Goal: Information Seeking & Learning: Learn about a topic

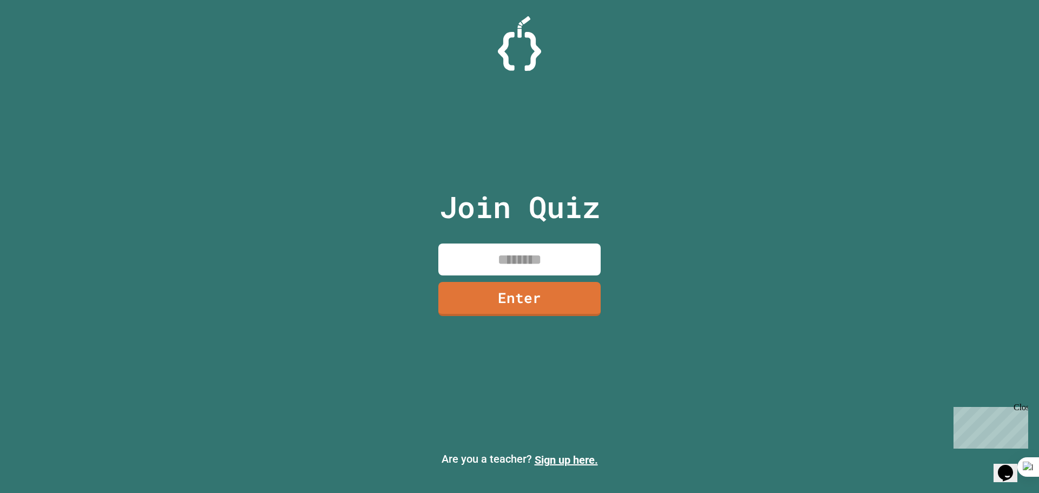
click at [547, 242] on div "Join Quiz Enter" at bounding box center [520, 246] width 182 height 439
click at [548, 253] on input at bounding box center [519, 260] width 162 height 32
type input "********"
click at [518, 325] on div "Join Quiz ******** Enter" at bounding box center [520, 246] width 182 height 439
click at [520, 306] on link "Enter" at bounding box center [520, 297] width 146 height 36
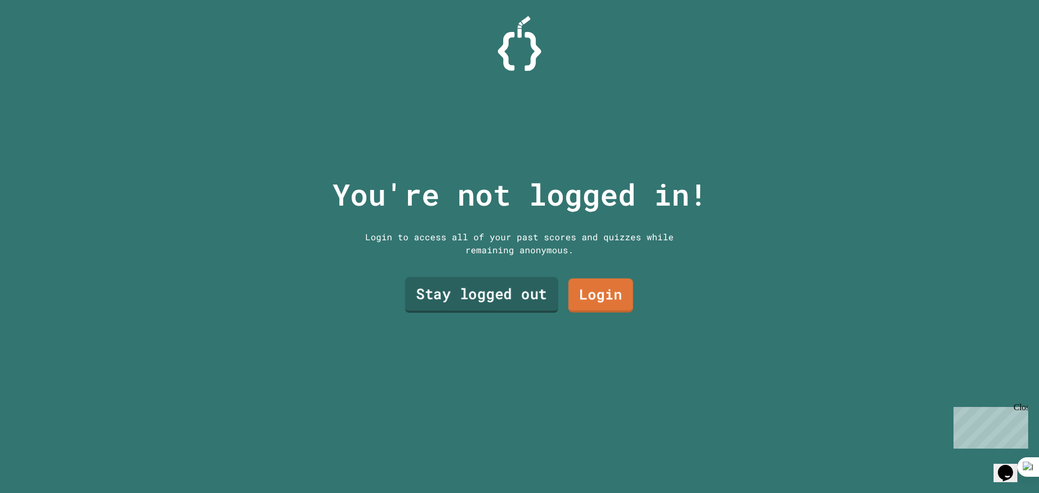
click at [528, 291] on link "Stay logged out" at bounding box center [481, 295] width 153 height 36
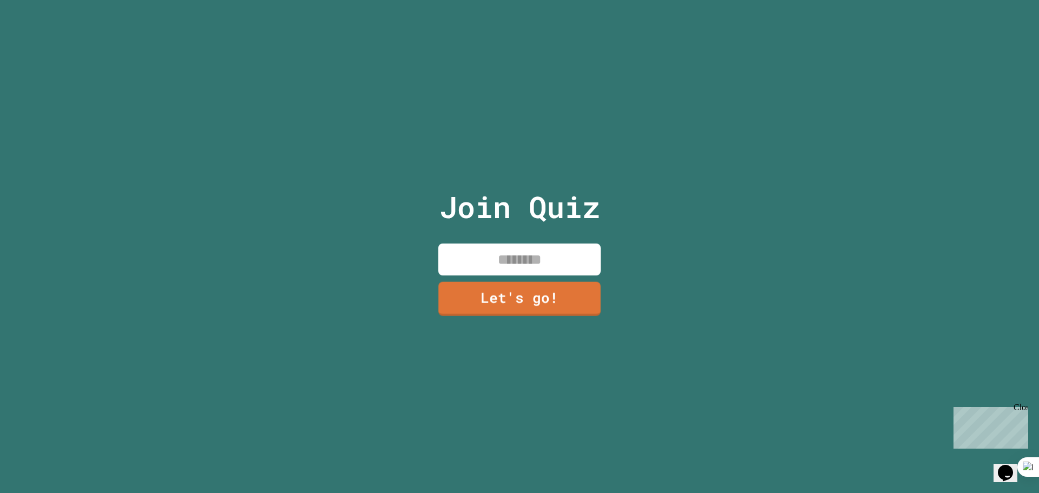
click at [508, 264] on input at bounding box center [519, 260] width 162 height 32
type input "******"
click at [503, 300] on link "Let's go!" at bounding box center [519, 297] width 149 height 36
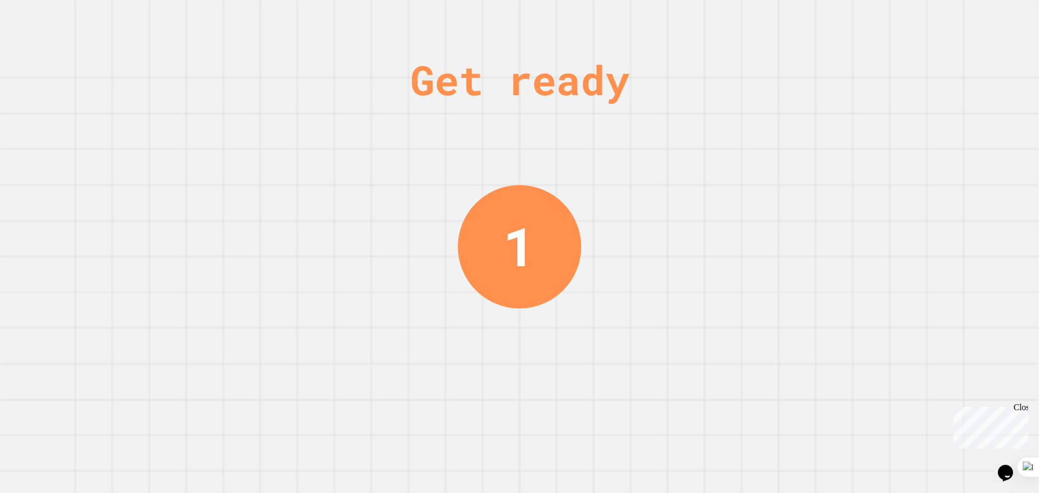
drag, startPoint x: 537, startPoint y: 35, endPoint x: 456, endPoint y: 127, distance: 122.3
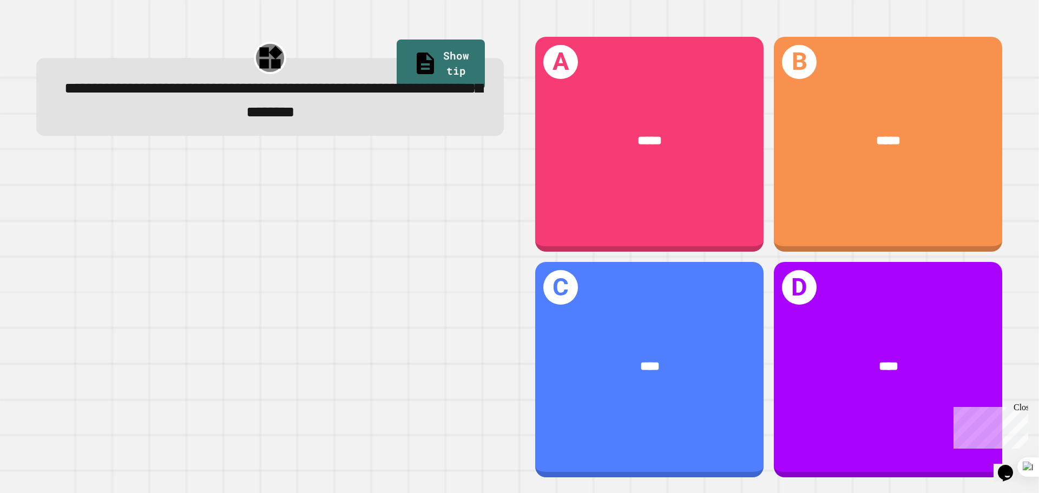
drag, startPoint x: 456, startPoint y: 127, endPoint x: 404, endPoint y: 33, distance: 107.8
click at [404, 33] on div "**********" at bounding box center [270, 257] width 499 height 472
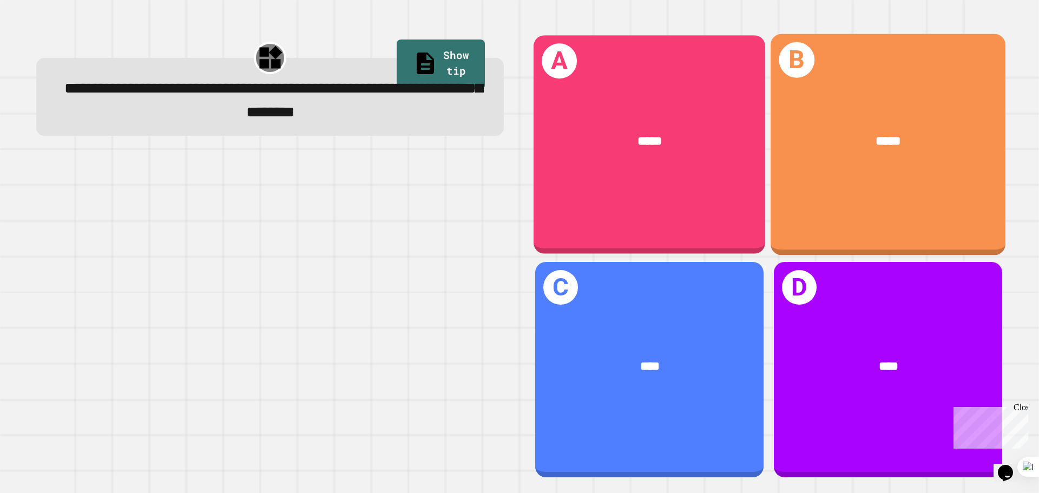
click at [675, 169] on div "*****" at bounding box center [650, 141] width 232 height 70
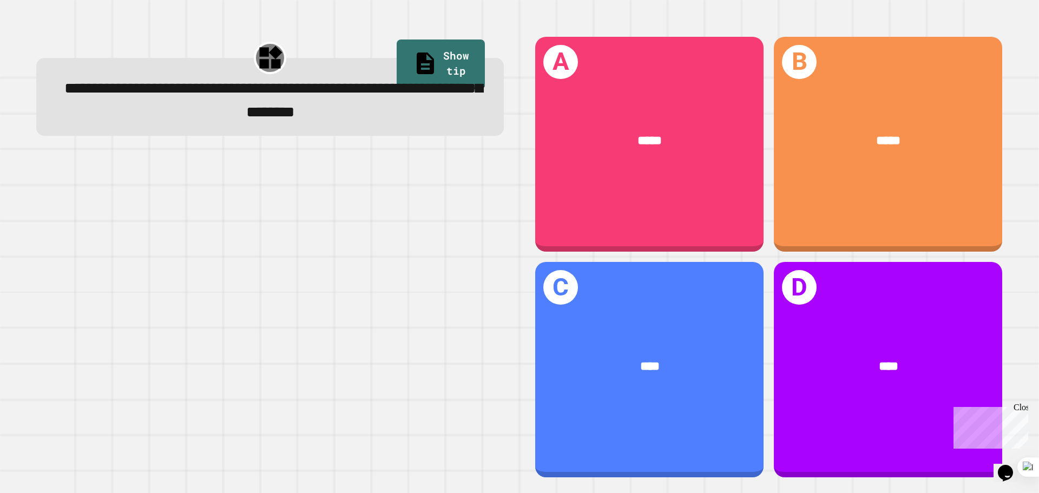
click at [587, 162] on div "*****" at bounding box center [649, 141] width 228 height 69
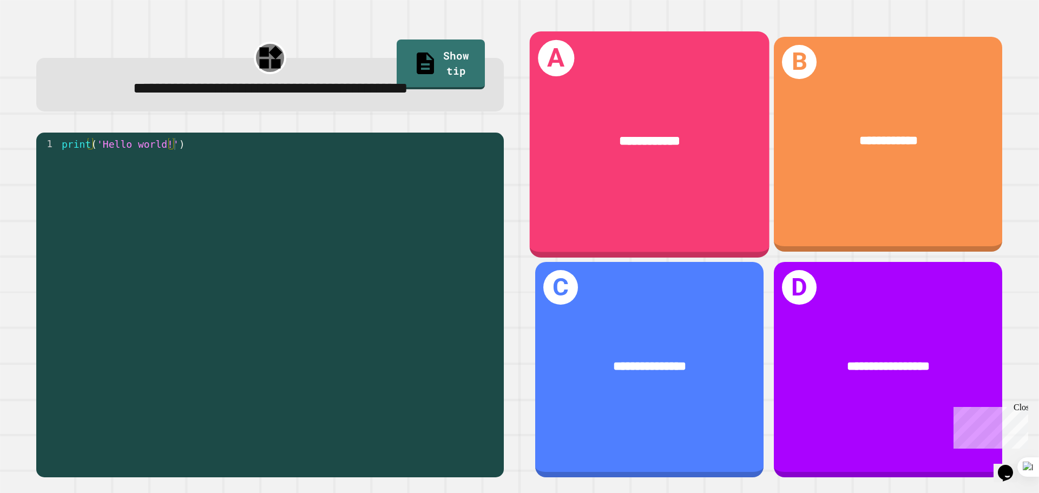
click at [650, 146] on div "**********" at bounding box center [649, 141] width 187 height 20
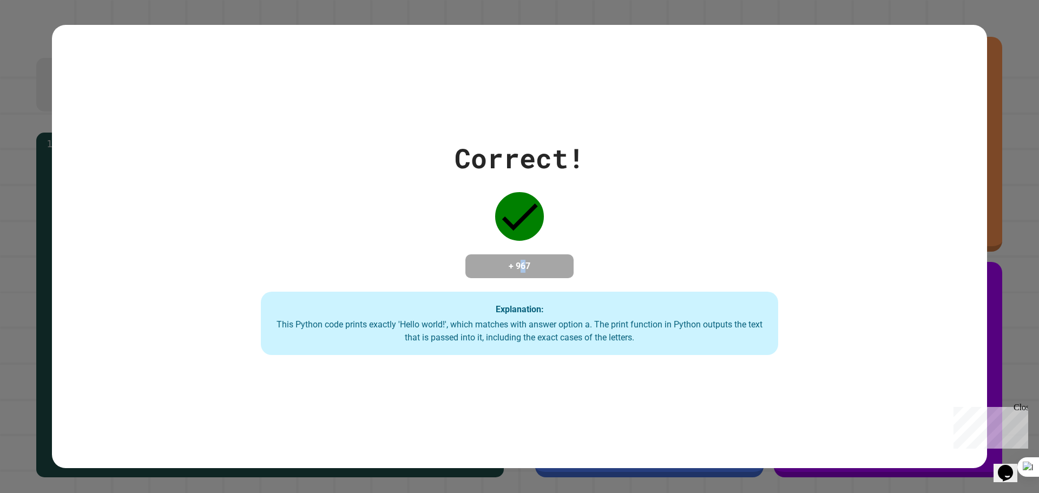
drag, startPoint x: 519, startPoint y: 261, endPoint x: 543, endPoint y: 262, distance: 24.4
click at [533, 262] on h4 "+ 967" at bounding box center [519, 266] width 87 height 13
click at [545, 265] on h4 "+ 967" at bounding box center [519, 266] width 87 height 13
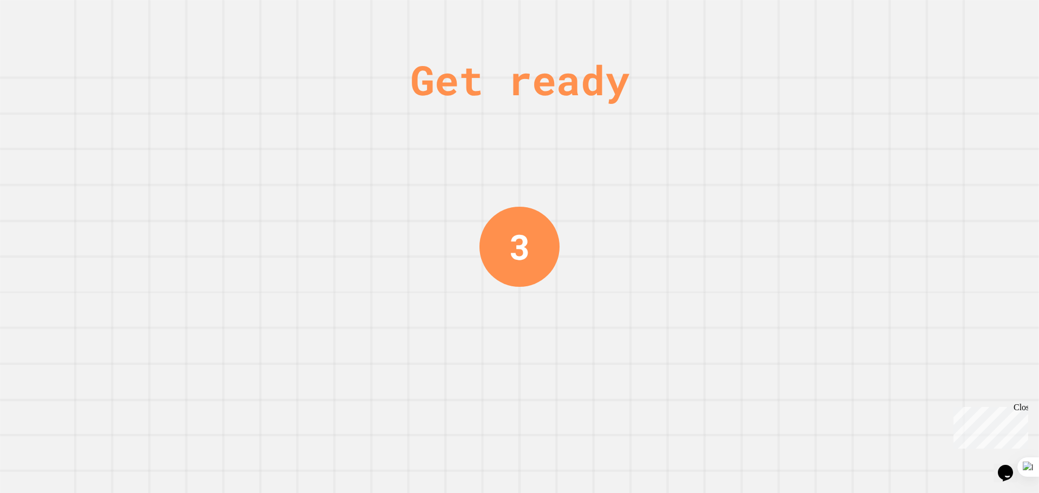
click at [583, 202] on div "Get ready 3" at bounding box center [519, 246] width 1039 height 493
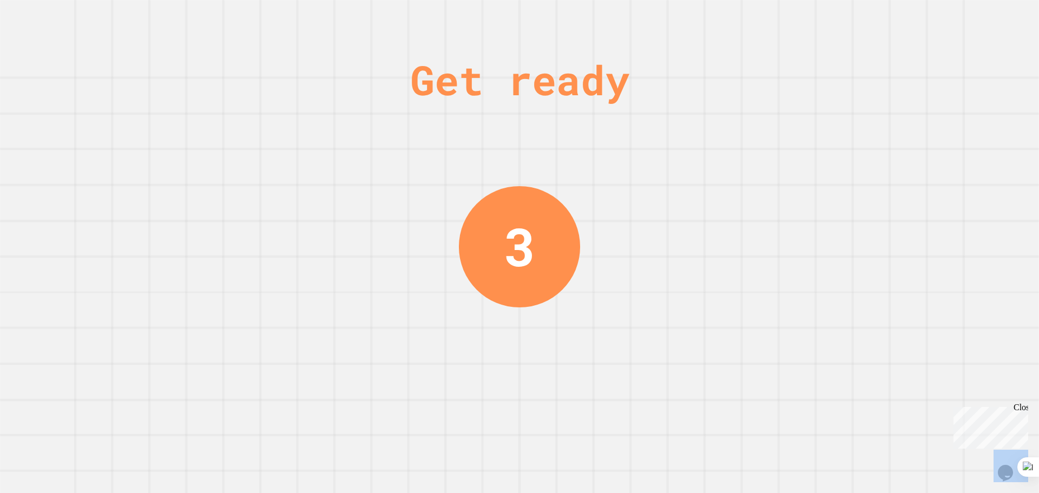
click at [583, 202] on div "Get ready 3" at bounding box center [519, 246] width 1039 height 493
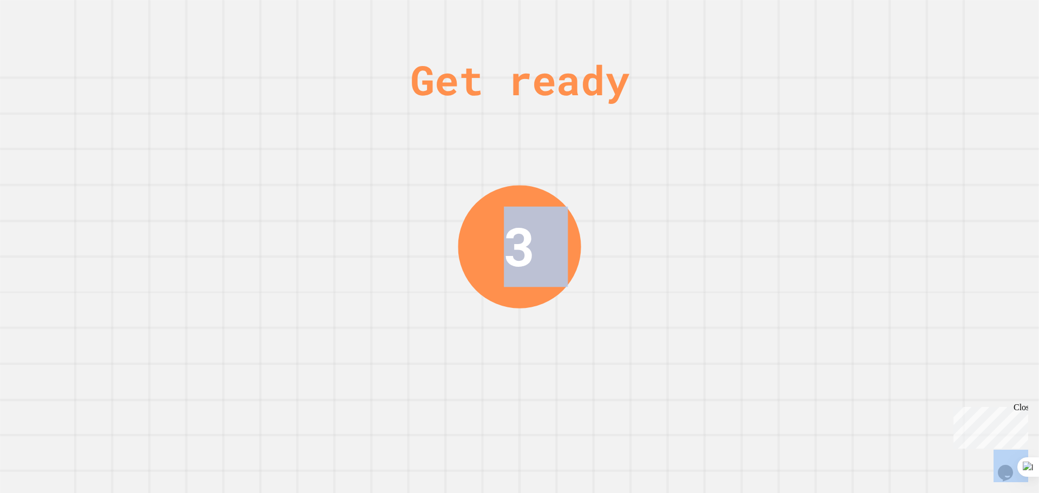
click at [583, 202] on div "Get ready 3" at bounding box center [519, 246] width 1039 height 493
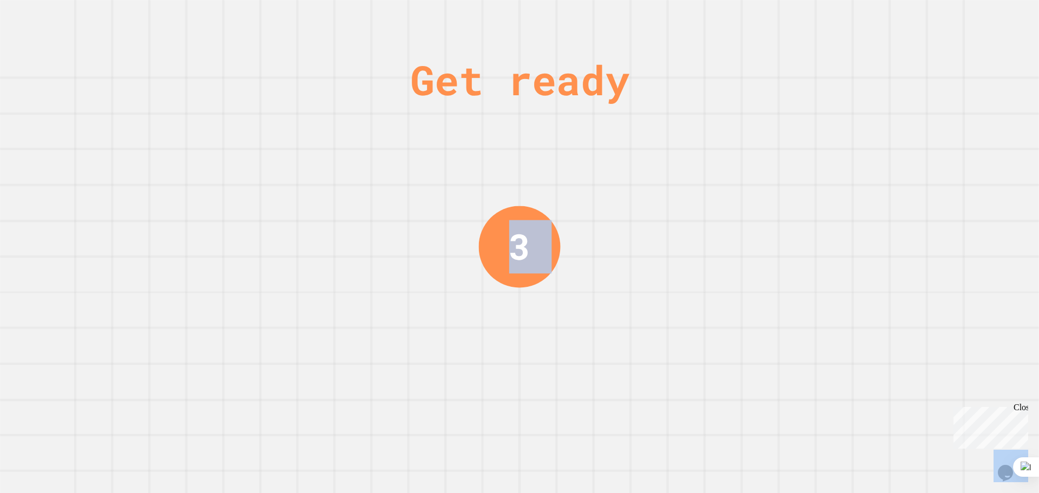
click at [583, 202] on div "Get ready 3" at bounding box center [519, 246] width 1039 height 493
click at [583, 202] on div "Get ready 2" at bounding box center [519, 246] width 1039 height 493
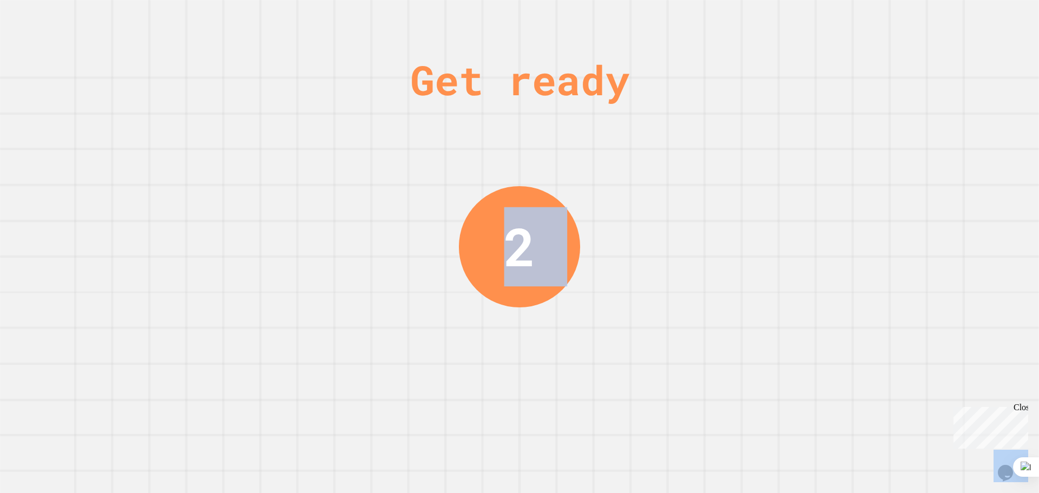
click at [583, 202] on div "Get ready 2" at bounding box center [519, 246] width 1039 height 493
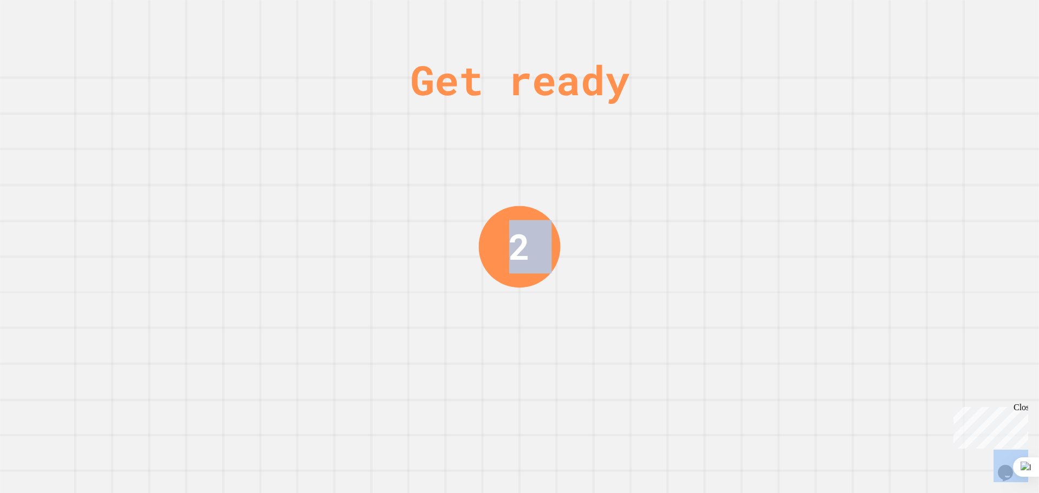
click at [583, 202] on div "Get ready 2" at bounding box center [519, 246] width 1039 height 493
click at [583, 202] on div "Get ready 1" at bounding box center [519, 246] width 1039 height 493
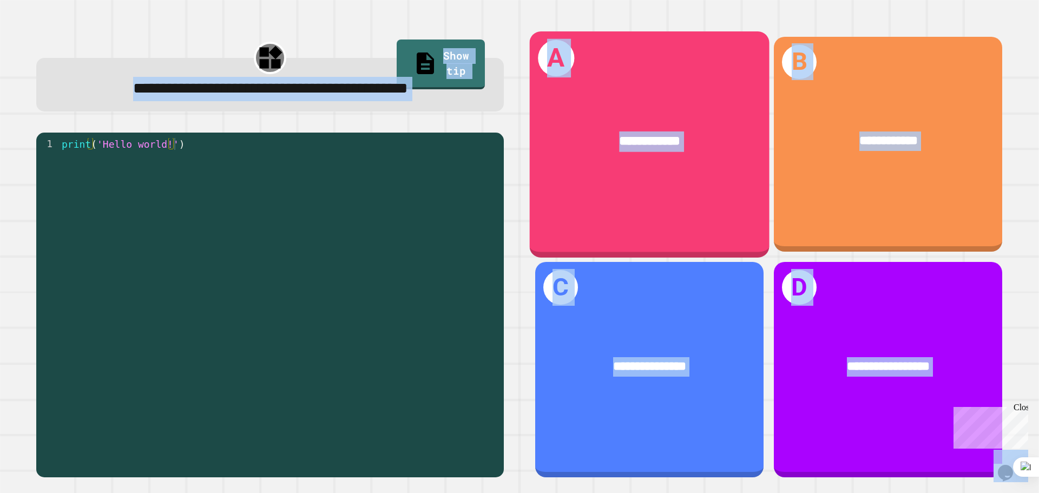
click at [588, 181] on div "**********" at bounding box center [650, 144] width 240 height 226
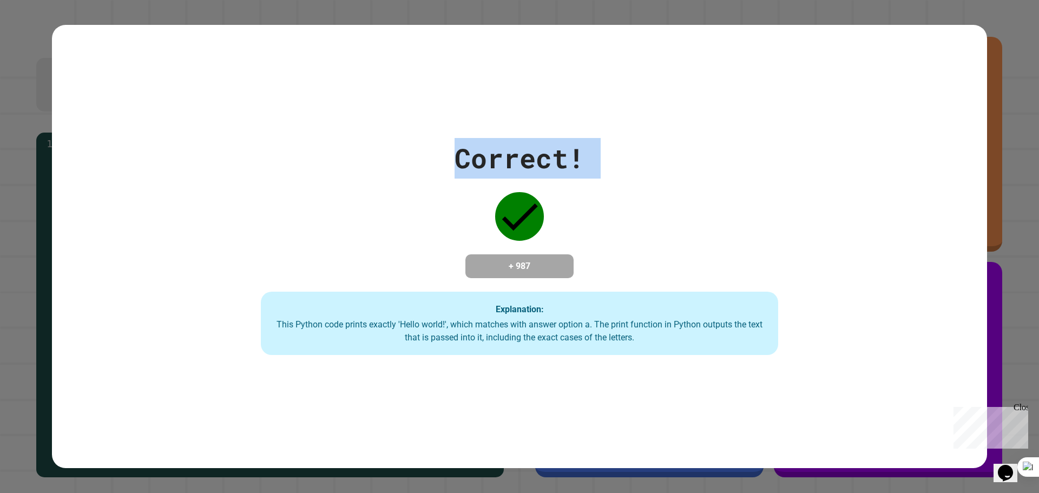
click at [588, 181] on div "Correct! + 987 Explanation: This Python code prints exactly 'Hello world!', whi…" at bounding box center [519, 247] width 739 height 218
click at [589, 170] on div "Correct! + 987 Explanation: This Python code prints exactly 'Hello world!', whi…" at bounding box center [519, 247] width 739 height 218
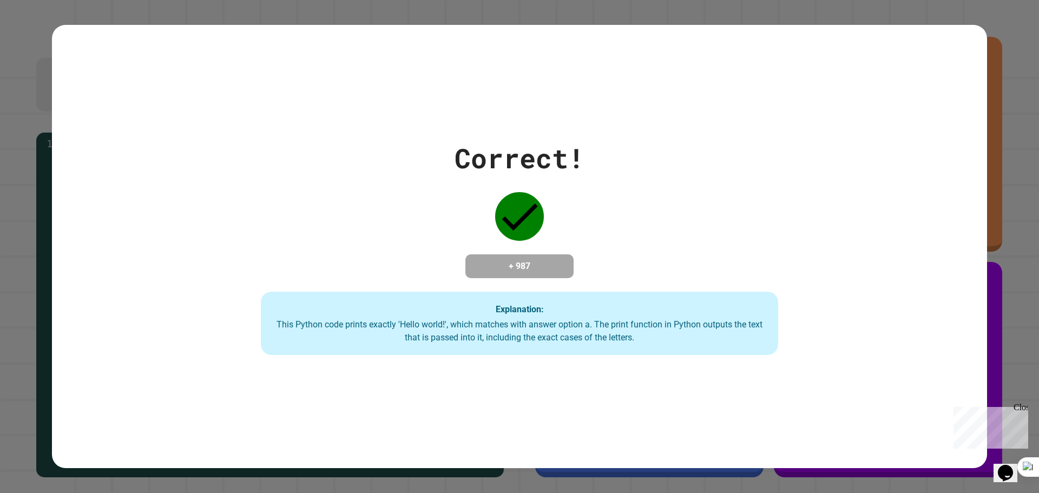
drag, startPoint x: 444, startPoint y: 70, endPoint x: 489, endPoint y: 70, distance: 44.9
click at [488, 70] on div "Correct! + 987 Explanation: This Python code prints exactly 'Hello world!', whi…" at bounding box center [519, 247] width 935 height 444
click at [765, 104] on div "Correct! + 987 Explanation: This Python code prints exactly 'Hello world!', whi…" at bounding box center [519, 247] width 935 height 444
drag, startPoint x: 787, startPoint y: 118, endPoint x: 869, endPoint y: 126, distance: 81.5
click at [869, 126] on div "Correct! + 987 Explanation: This Python code prints exactly 'Hello world!', whi…" at bounding box center [519, 247] width 935 height 444
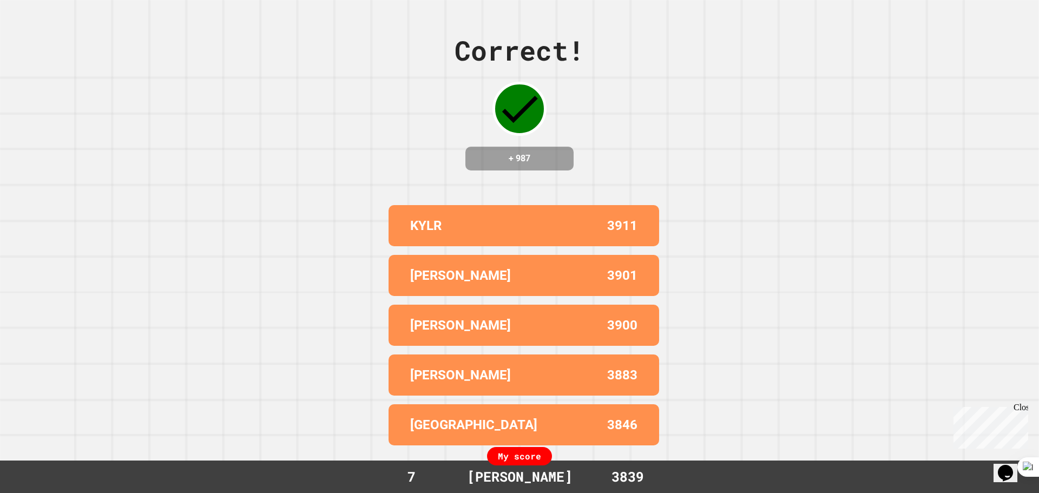
click at [537, 415] on div "3846" at bounding box center [587, 424] width 100 height 19
click at [611, 415] on p "3846" at bounding box center [622, 424] width 30 height 19
click at [616, 420] on p "3846" at bounding box center [622, 424] width 30 height 19
drag, startPoint x: 602, startPoint y: 353, endPoint x: 623, endPoint y: 357, distance: 20.8
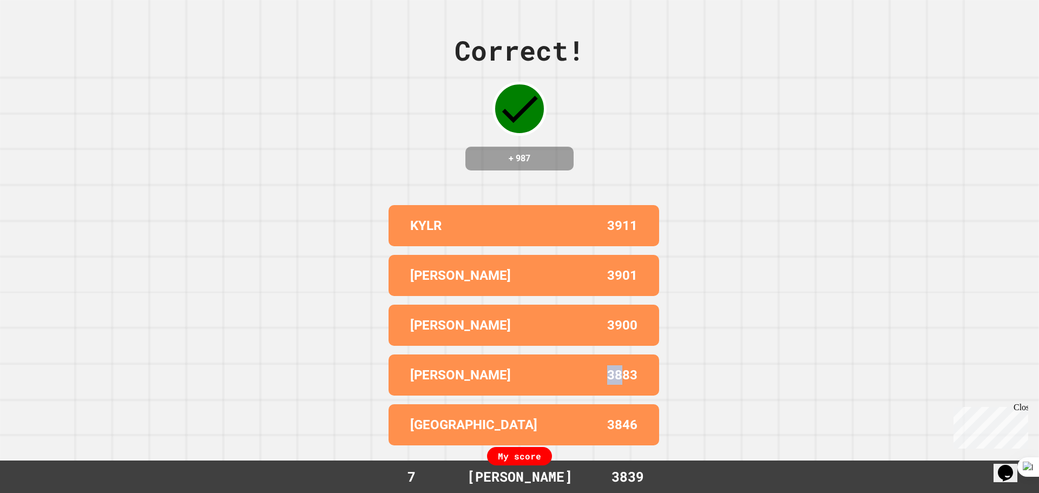
click at [620, 357] on div "[PERSON_NAME] 3883" at bounding box center [524, 374] width 271 height 41
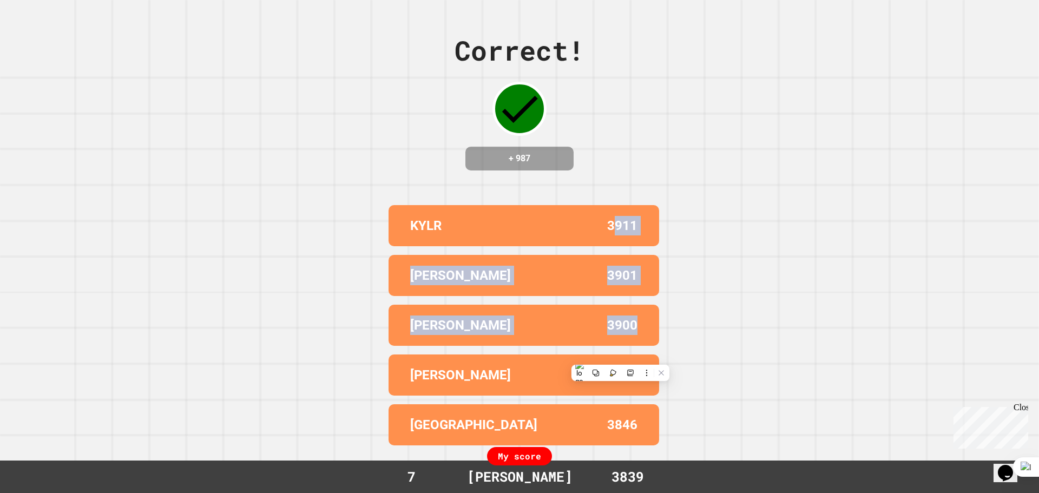
drag, startPoint x: 610, startPoint y: 215, endPoint x: 679, endPoint y: 334, distance: 137.2
click at [679, 334] on div "Correct! + 987 KYLR 3911 ALEX 3901 [PERSON_NAME] 3900 [PERSON_NAME] 3883 BROOKL…" at bounding box center [519, 246] width 1039 height 493
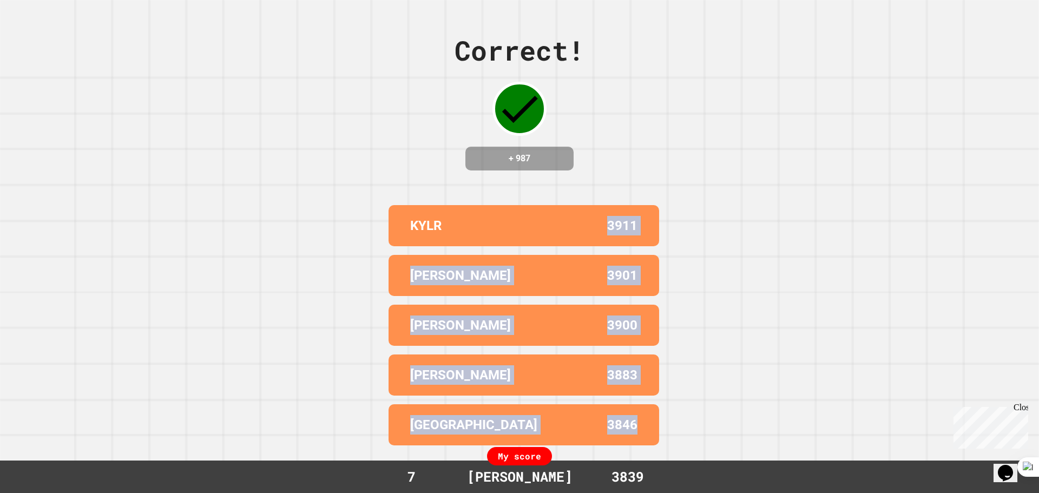
drag, startPoint x: 608, startPoint y: 220, endPoint x: 636, endPoint y: 412, distance: 194.2
click at [636, 412] on div "KYLR 3911 ALEX 3901 [PERSON_NAME] 3900 [PERSON_NAME] 3883 BROOKLYN 3846" at bounding box center [519, 325] width 271 height 249
click at [636, 412] on div "BROOKLYN 3846" at bounding box center [524, 424] width 271 height 41
drag, startPoint x: 610, startPoint y: 220, endPoint x: 627, endPoint y: 419, distance: 200.4
click at [627, 419] on div "KYLR 3911 ALEX 3901 [PERSON_NAME] 3900 [PERSON_NAME] 3883 BROOKLYN 3846" at bounding box center [519, 325] width 271 height 249
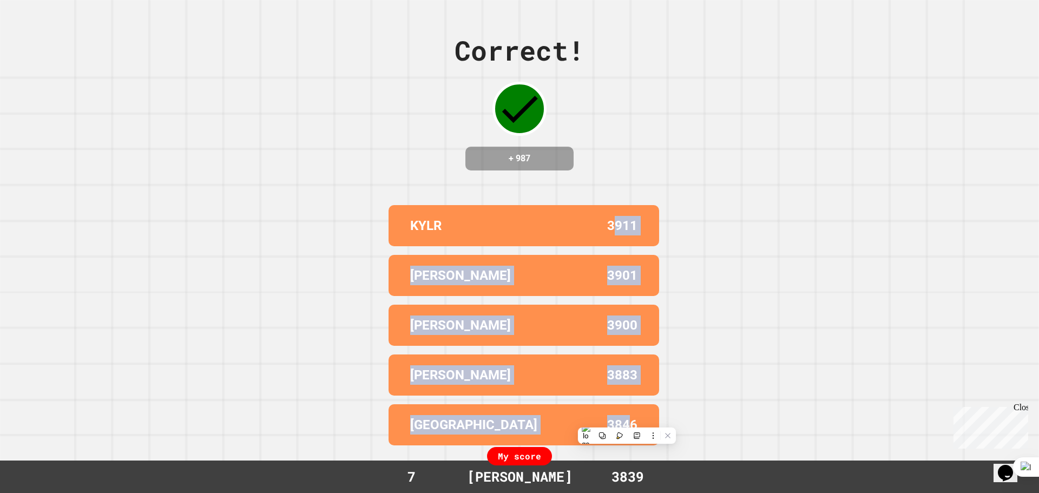
click at [627, 419] on p "3846" at bounding box center [622, 424] width 30 height 19
drag, startPoint x: 630, startPoint y: 419, endPoint x: 612, endPoint y: 222, distance: 198.4
click at [612, 222] on div "KYLR 3911 ALEX 3901 [PERSON_NAME] 3900 [PERSON_NAME] 3883 BROOKLYN 3846" at bounding box center [519, 325] width 271 height 249
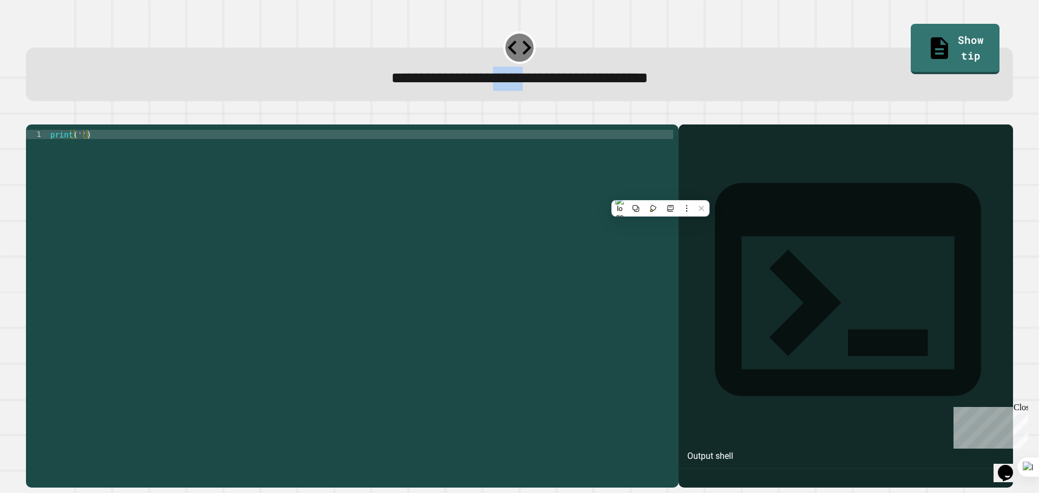
drag, startPoint x: 472, startPoint y: 78, endPoint x: 517, endPoint y: 89, distance: 46.1
click at [518, 86] on span "**********" at bounding box center [519, 77] width 257 height 15
copy span "*****"
click at [81, 151] on div "print ( '' )" at bounding box center [360, 295] width 625 height 331
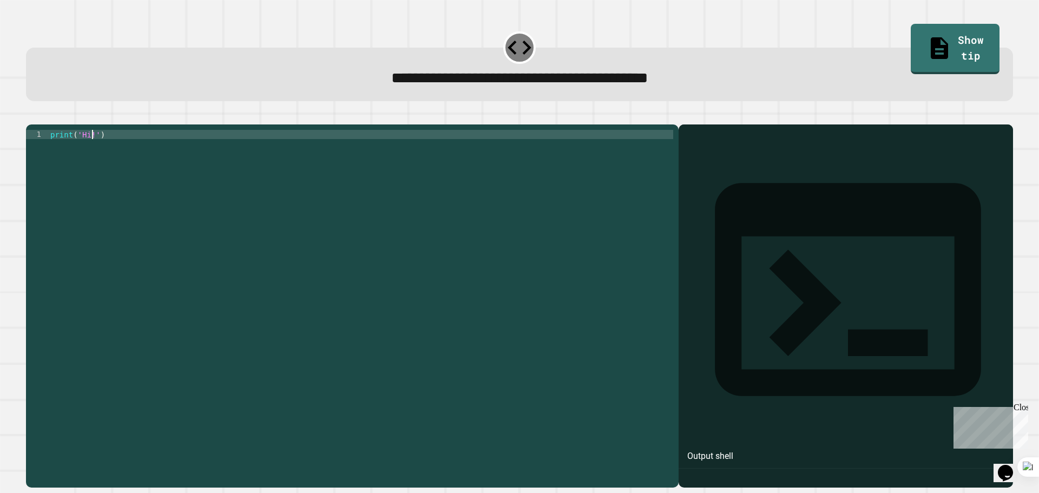
type textarea "**********"
click at [31, 116] on icon "button" at bounding box center [31, 116] width 0 height 0
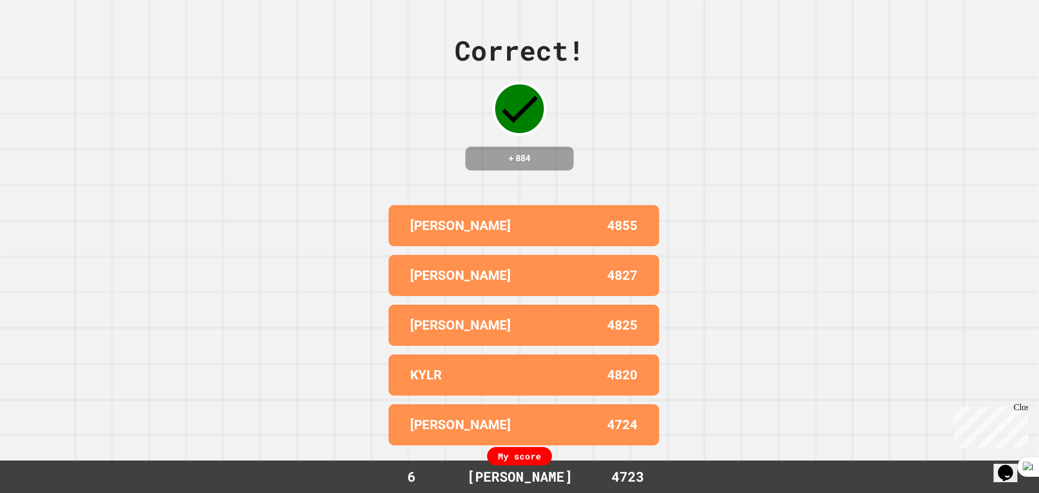
drag, startPoint x: 645, startPoint y: 149, endPoint x: 611, endPoint y: 192, distance: 54.7
drag, startPoint x: 611, startPoint y: 192, endPoint x: 490, endPoint y: 222, distance: 125.0
click at [490, 222] on div "[PERSON_NAME]" at bounding box center [467, 225] width 114 height 19
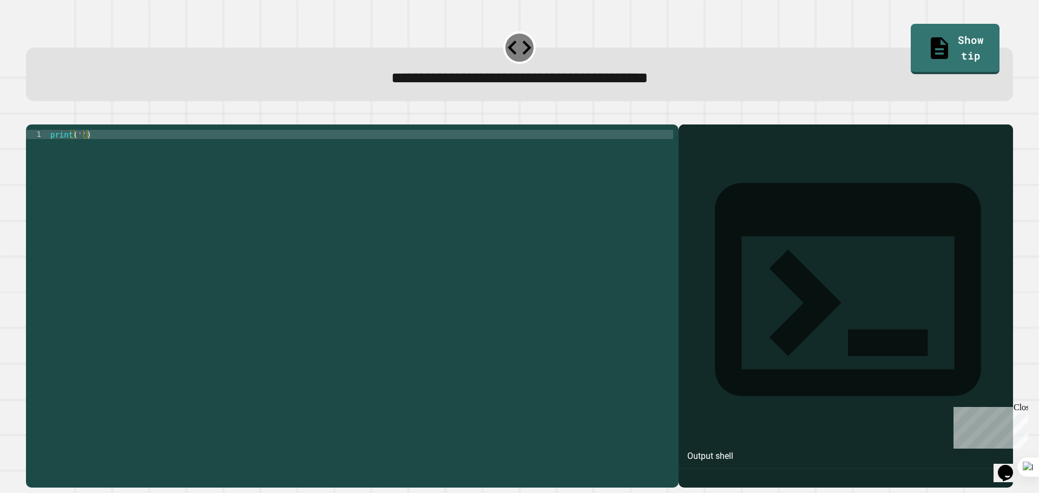
click at [78, 151] on div "print ( '' )" at bounding box center [360, 295] width 625 height 331
click at [30, 124] on div at bounding box center [519, 117] width 987 height 13
click at [34, 124] on div at bounding box center [519, 117] width 987 height 13
click at [31, 116] on button "button" at bounding box center [31, 116] width 0 height 0
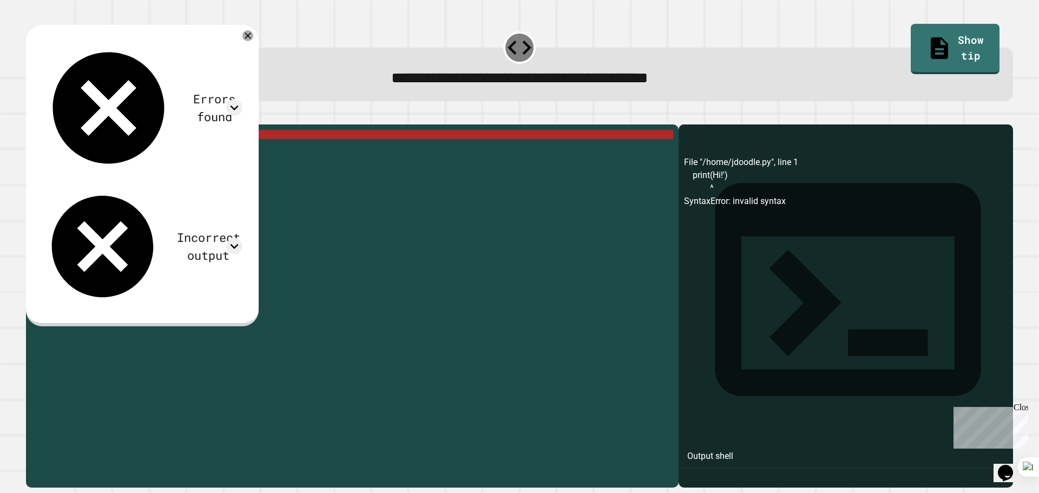
click at [74, 148] on div "print ( Hi ! ')" at bounding box center [360, 295] width 625 height 331
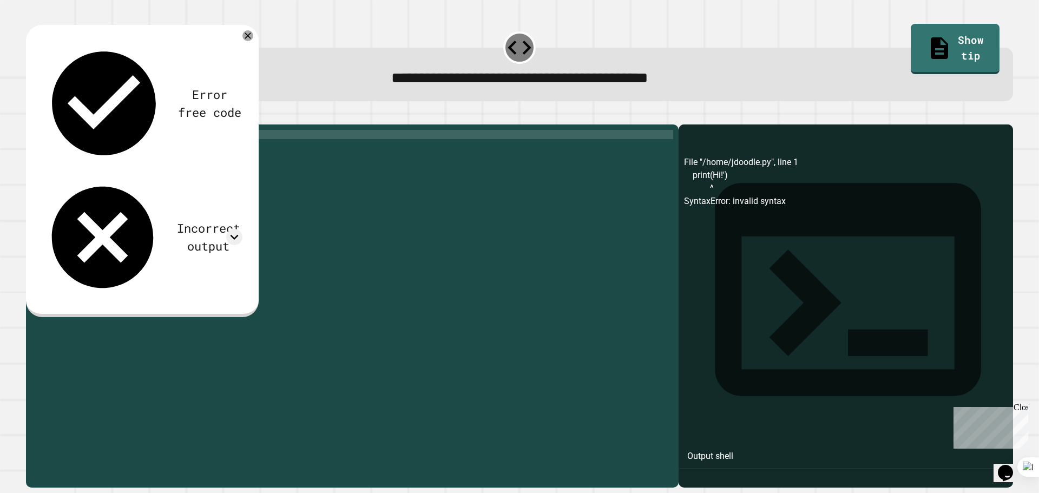
type textarea "**********"
click at [42, 125] on icon "button" at bounding box center [39, 123] width 6 height 8
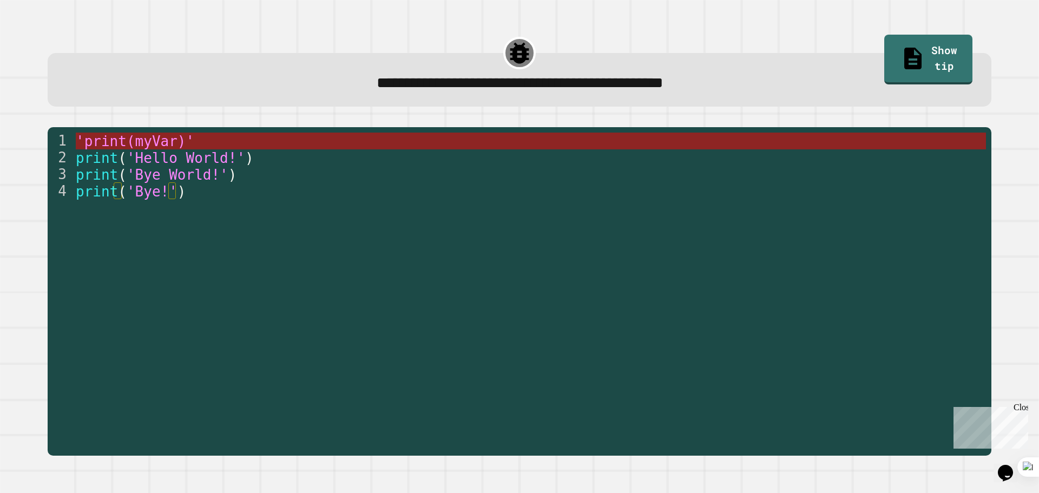
click at [174, 141] on span "'print(myVar)'" at bounding box center [135, 141] width 119 height 16
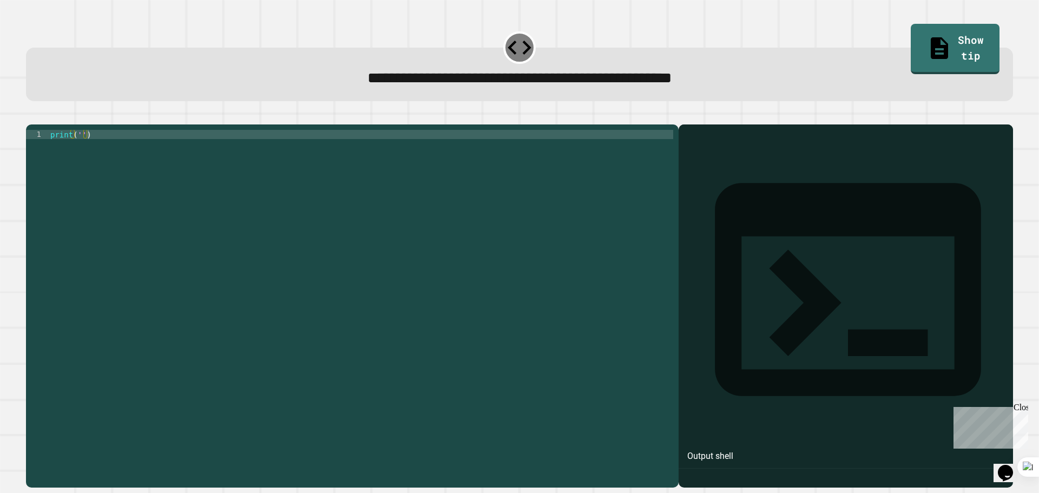
click at [79, 155] on div "print ( '' )" at bounding box center [360, 295] width 625 height 331
type textarea "**********"
click at [31, 116] on button "button" at bounding box center [31, 116] width 0 height 0
click at [80, 150] on div "print ( '' )" at bounding box center [360, 295] width 625 height 331
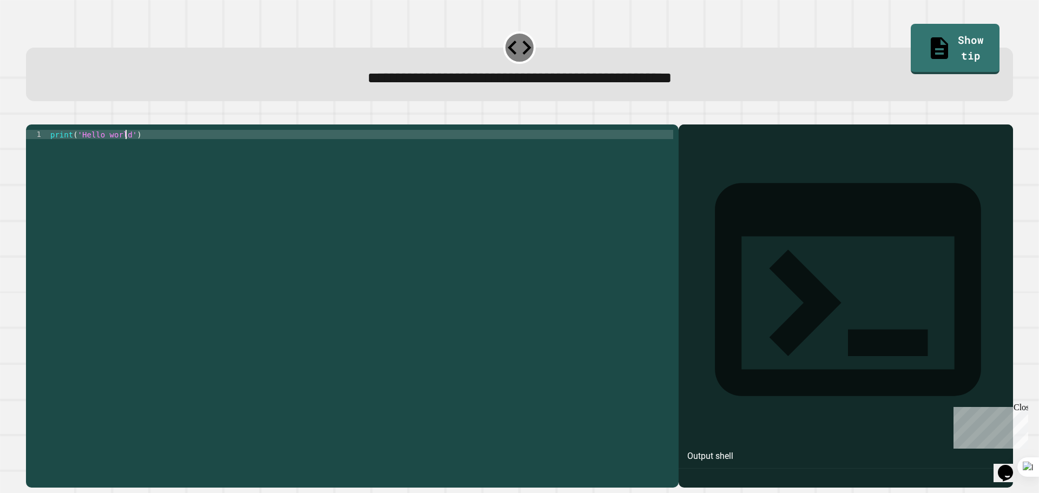
type textarea "**********"
click at [31, 116] on icon "button" at bounding box center [31, 116] width 0 height 0
click at [62, 156] on div at bounding box center [360, 295] width 625 height 331
type textarea "**********"
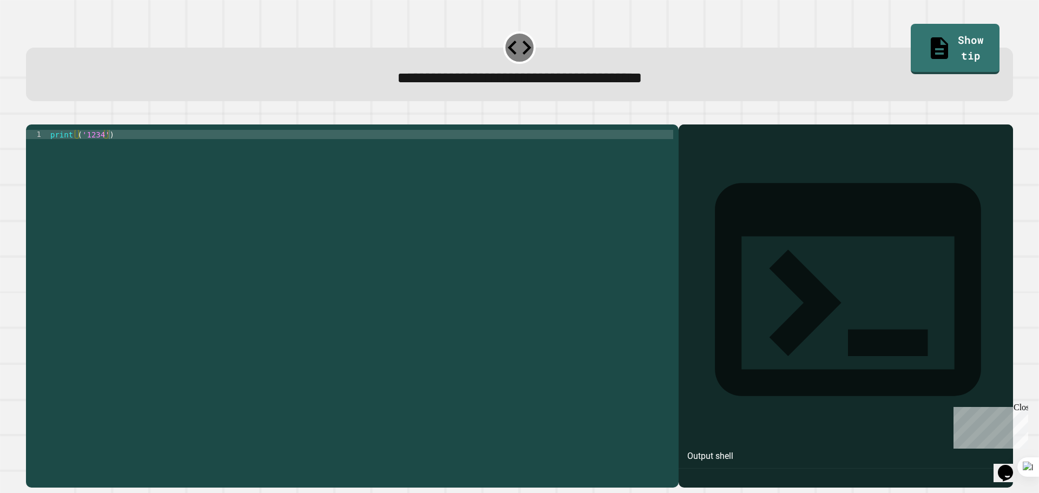
click at [31, 116] on button "button" at bounding box center [31, 116] width 0 height 0
click at [115, 150] on div at bounding box center [360, 295] width 625 height 331
type textarea "**********"
click at [31, 116] on icon "button" at bounding box center [31, 116] width 0 height 0
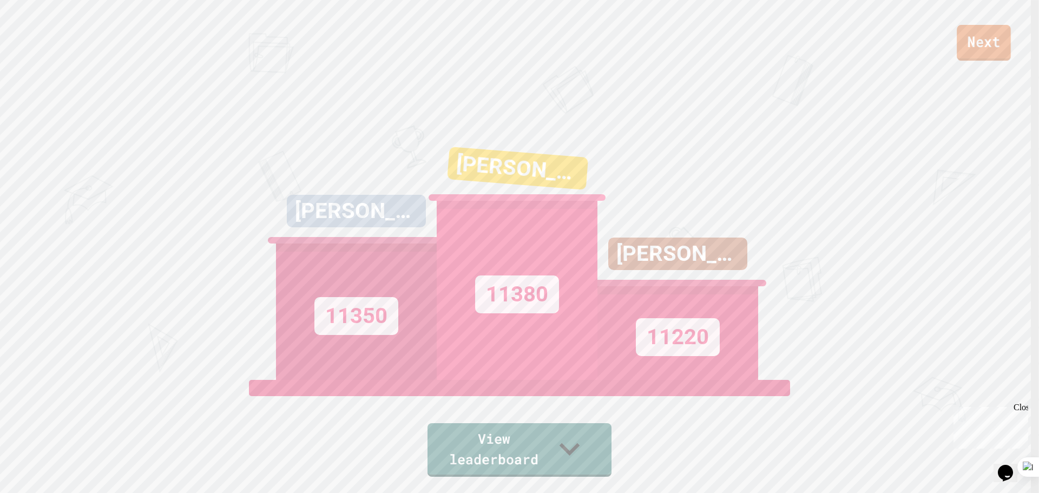
click at [987, 36] on link "Next" at bounding box center [984, 43] width 54 height 36
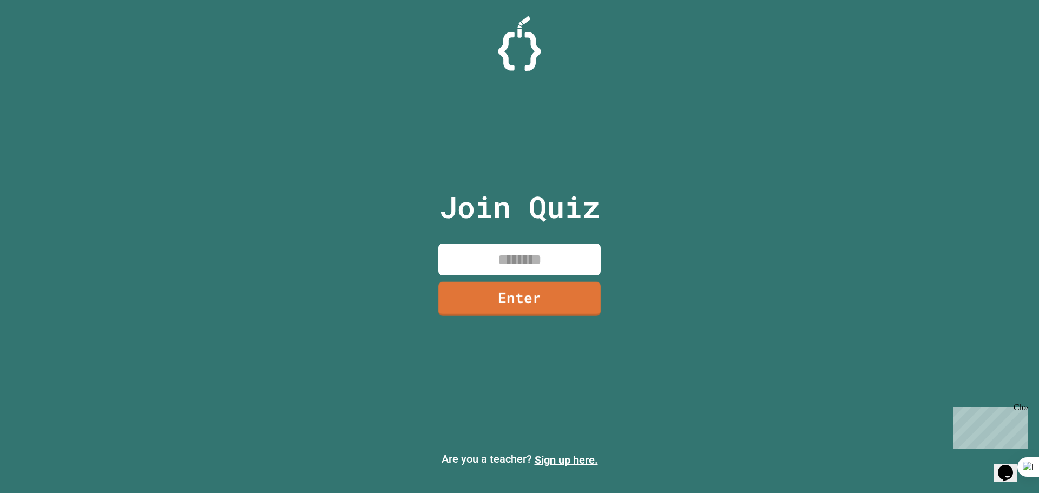
click at [515, 259] on input at bounding box center [519, 260] width 162 height 32
type input "********"
click at [562, 301] on link "Enter" at bounding box center [520, 298] width 159 height 36
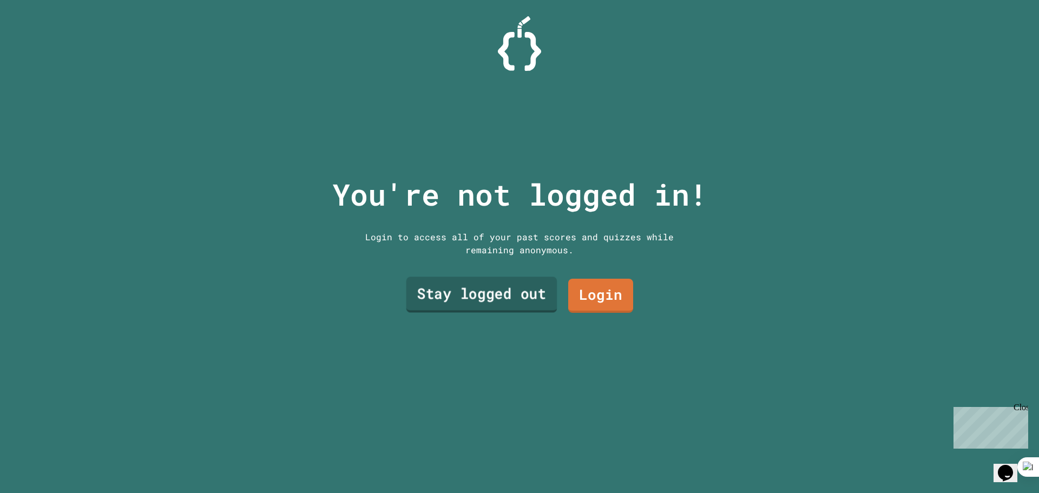
click at [541, 281] on link "Stay logged out" at bounding box center [481, 295] width 151 height 36
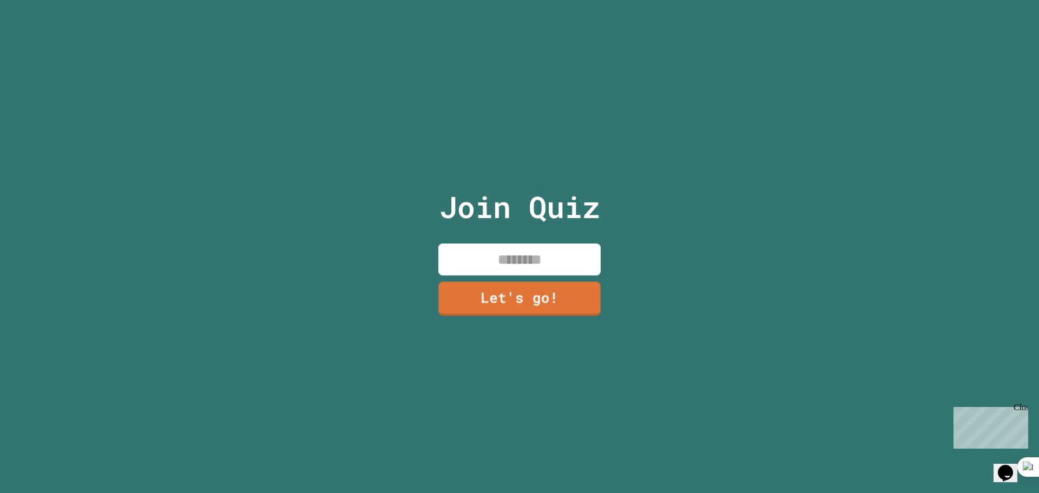
click at [518, 252] on input at bounding box center [519, 260] width 162 height 32
type input "******"
click at [515, 291] on link "Let's go!" at bounding box center [519, 298] width 163 height 36
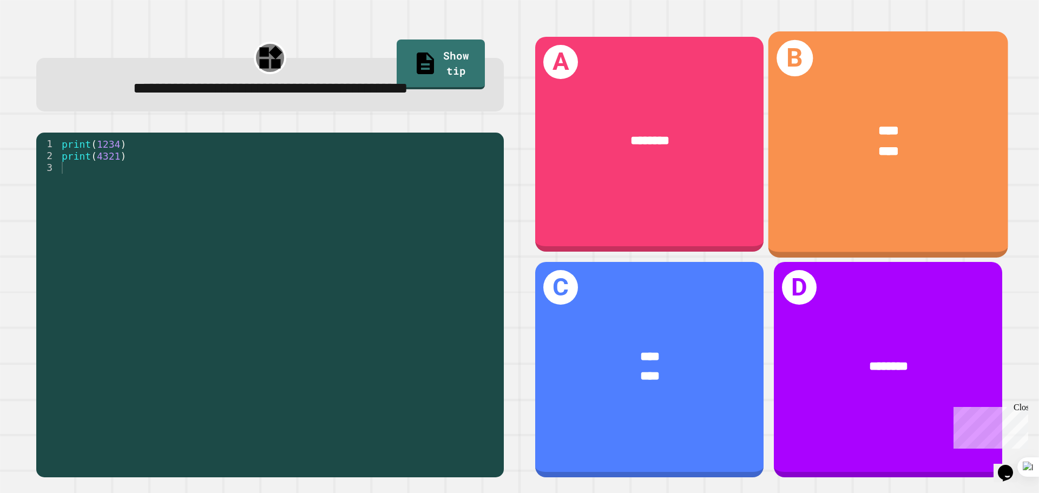
click at [803, 182] on div "**** ****" at bounding box center [888, 141] width 240 height 93
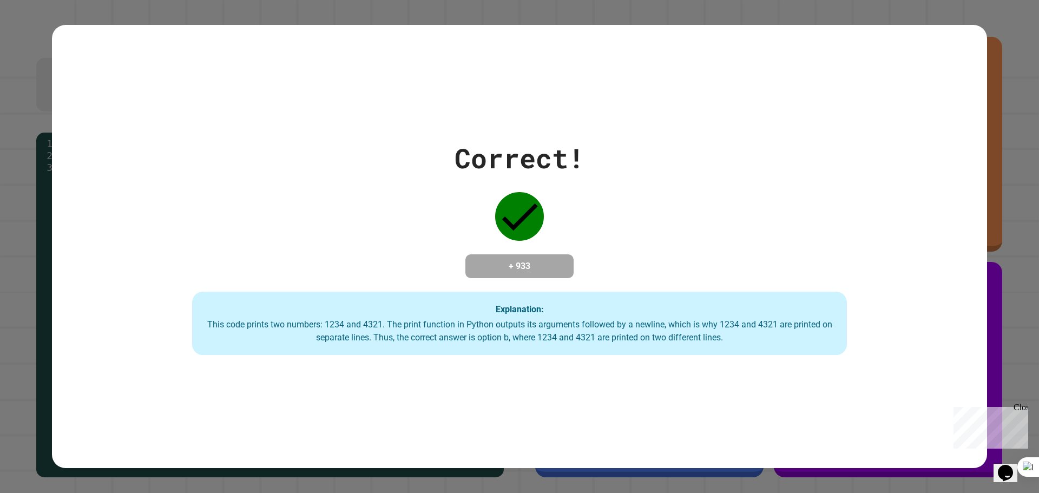
click at [777, 179] on div "Correct! + 933 Explanation: This code prints two numbers: 1234 and 4321. The pr…" at bounding box center [519, 247] width 935 height 218
click at [838, 143] on div "Correct! + 933 Explanation: This code prints two numbers: 1234 and 4321. The pr…" at bounding box center [519, 247] width 935 height 218
click at [917, 112] on div "Correct! + 933 Explanation: This code prints two numbers: 1234 and 4321. The pr…" at bounding box center [519, 247] width 935 height 444
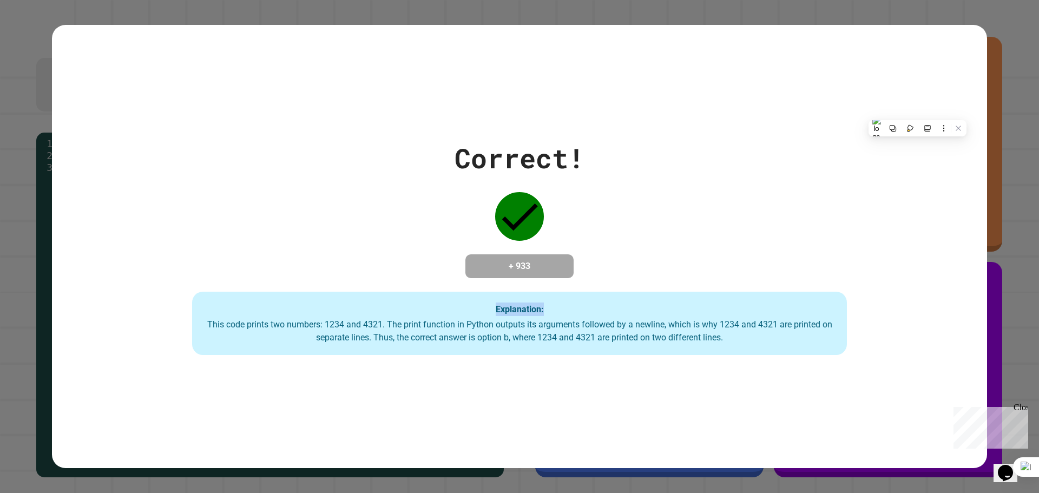
click at [917, 112] on div "Correct! + 933 Explanation: This code prints two numbers: 1234 and 4321. The pr…" at bounding box center [519, 247] width 935 height 444
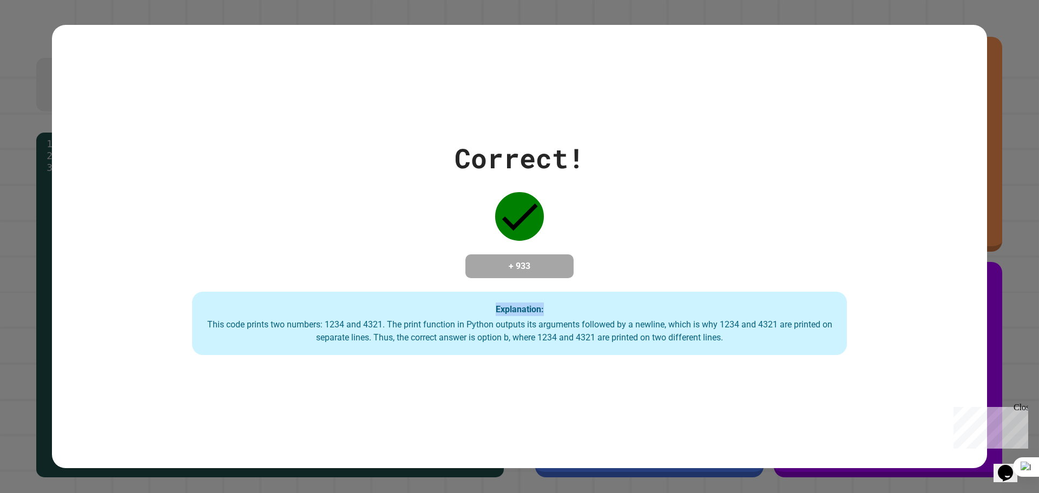
click at [917, 112] on div "Correct! + 933 Explanation: This code prints two numbers: 1234 and 4321. The pr…" at bounding box center [519, 247] width 935 height 444
click at [916, 112] on div "Correct! + 933 Explanation: This code prints two numbers: 1234 and 4321. The pr…" at bounding box center [519, 247] width 935 height 444
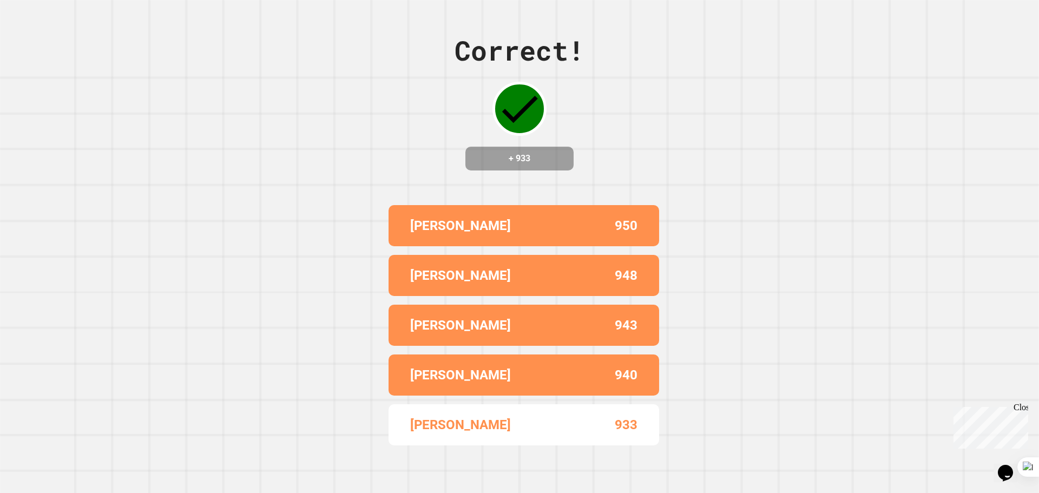
click at [916, 112] on div "Correct! + 933 [PERSON_NAME] 950 [PERSON_NAME] 948 [PERSON_NAME] 943 [PERSON_NA…" at bounding box center [519, 246] width 1039 height 493
click at [913, 113] on div "Correct! + 933 [PERSON_NAME] 950 [PERSON_NAME] 948 [PERSON_NAME] 943 [PERSON_NA…" at bounding box center [519, 246] width 1039 height 493
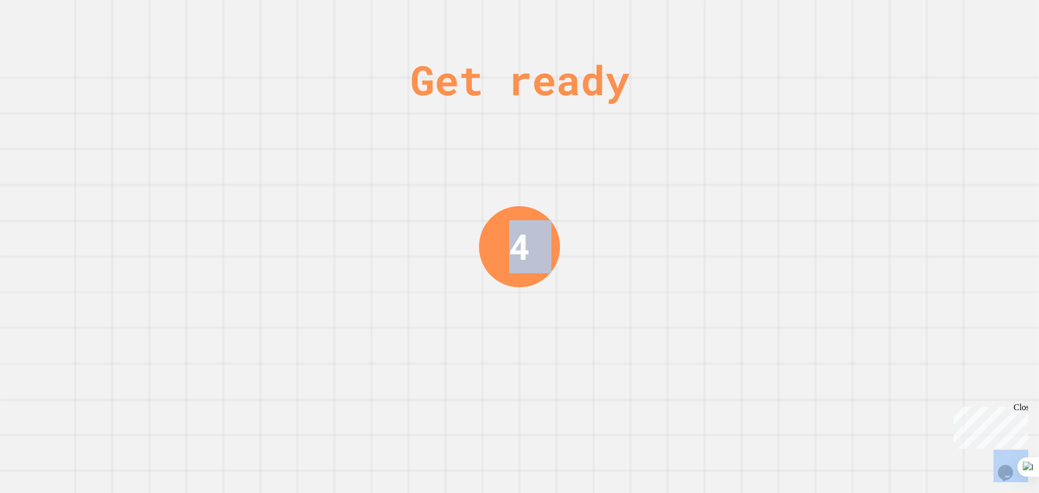
click at [913, 113] on div "Get ready 4" at bounding box center [519, 246] width 1039 height 493
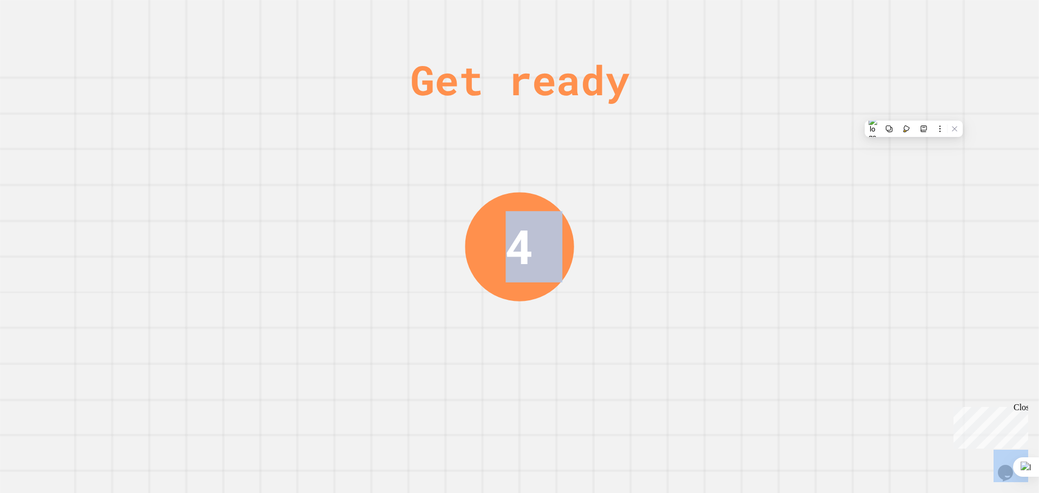
click at [913, 113] on div "Get ready 4" at bounding box center [519, 246] width 1039 height 493
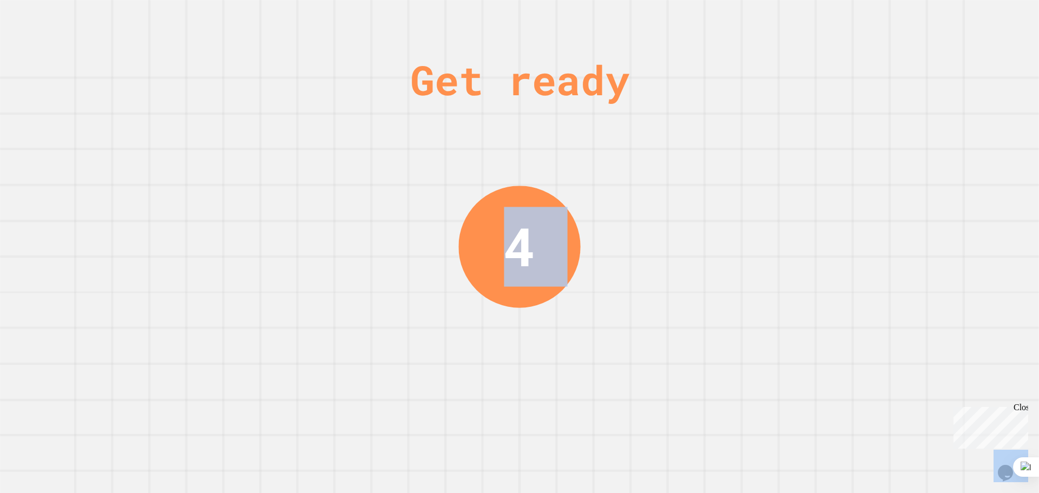
click at [913, 113] on div "Get ready 4" at bounding box center [519, 246] width 1039 height 493
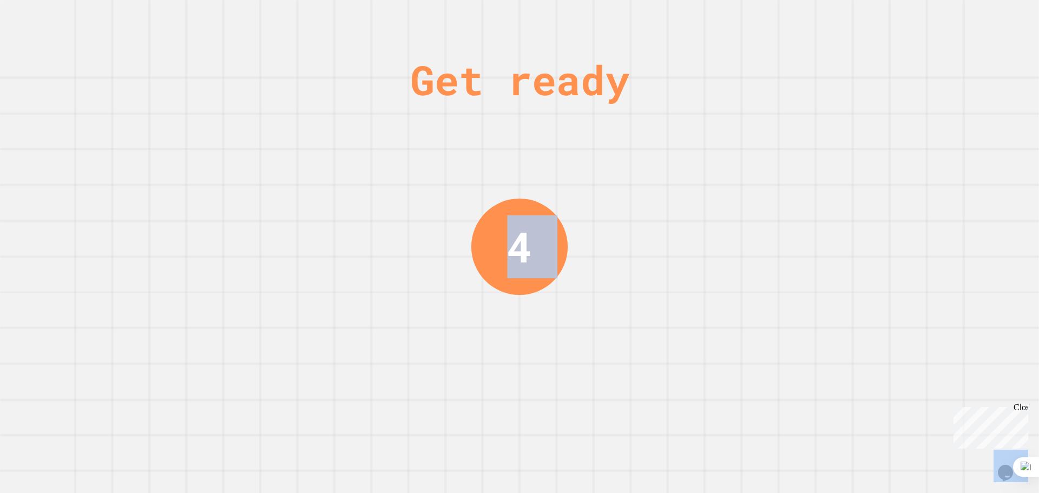
click at [913, 113] on div "Get ready 4" at bounding box center [519, 246] width 1039 height 493
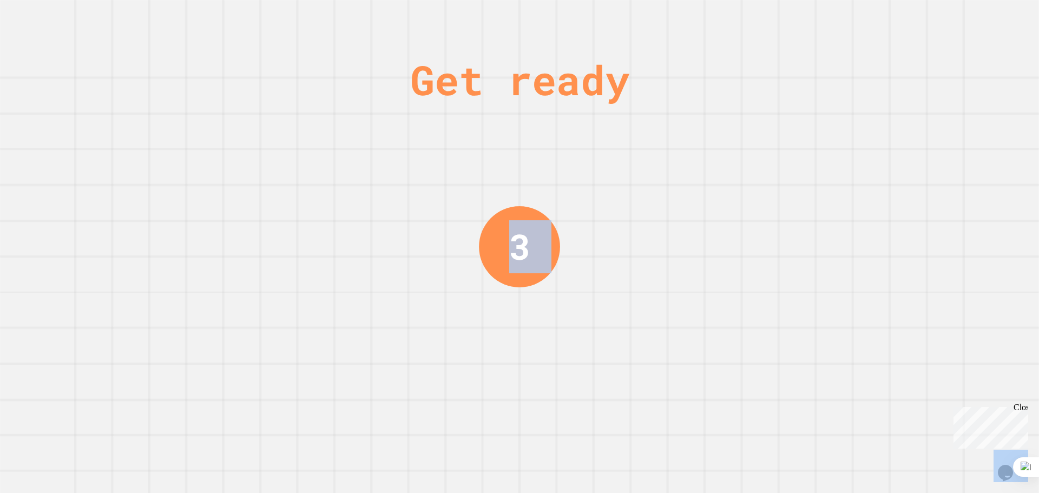
click at [913, 113] on div "Get ready 3" at bounding box center [519, 246] width 1039 height 493
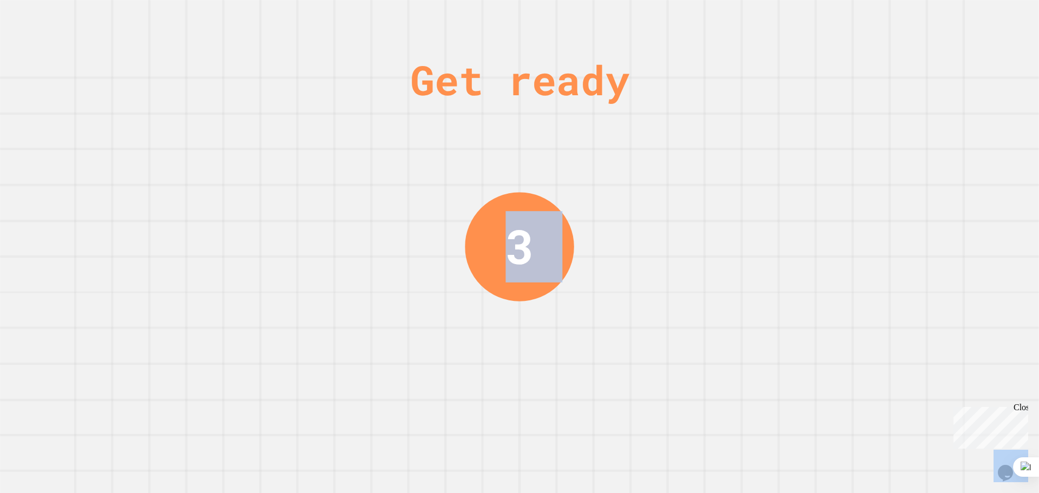
click at [913, 113] on div "Get ready 3" at bounding box center [519, 246] width 1039 height 493
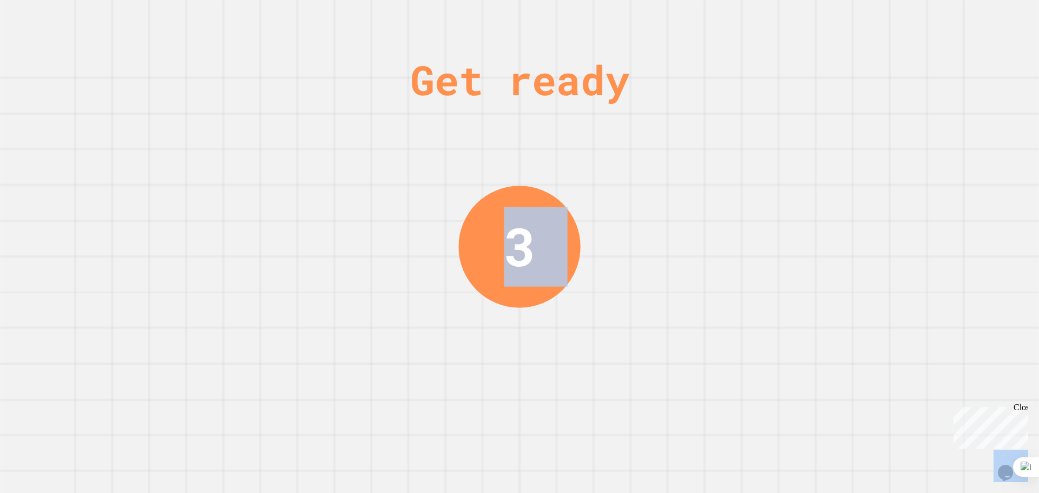
click at [913, 113] on div "Get ready 3" at bounding box center [519, 246] width 1039 height 493
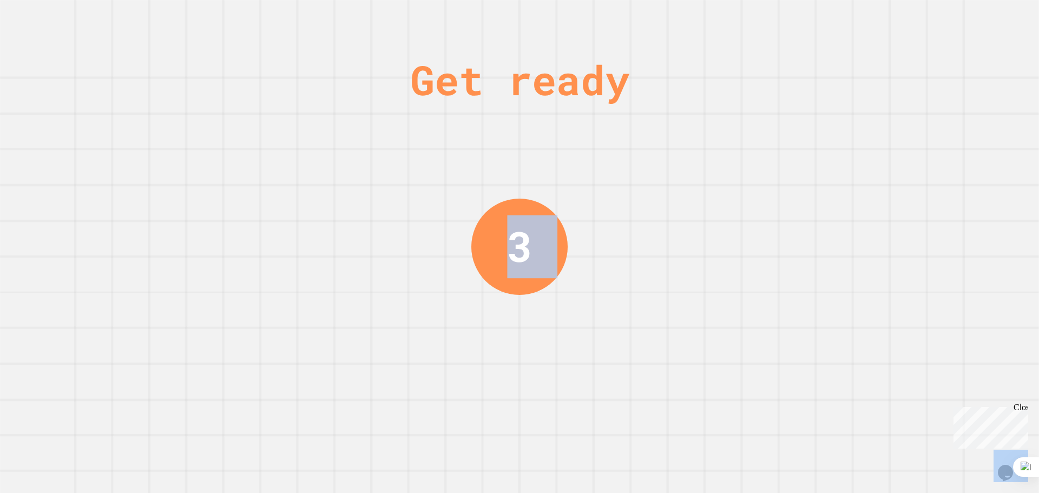
click at [913, 113] on div "Get ready 3" at bounding box center [519, 246] width 1039 height 493
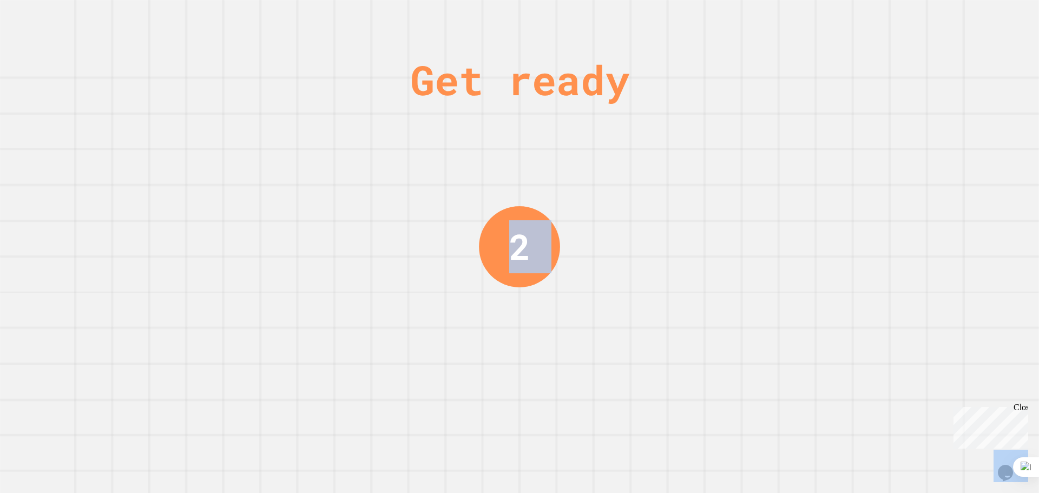
click at [913, 114] on div "Get ready 2" at bounding box center [519, 246] width 1039 height 493
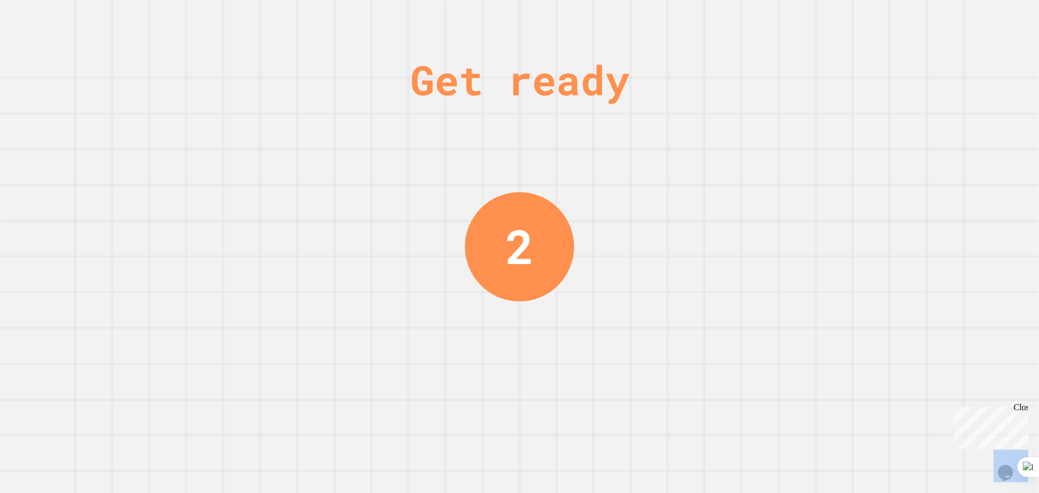
click at [913, 114] on div "Get ready 2" at bounding box center [519, 246] width 1039 height 493
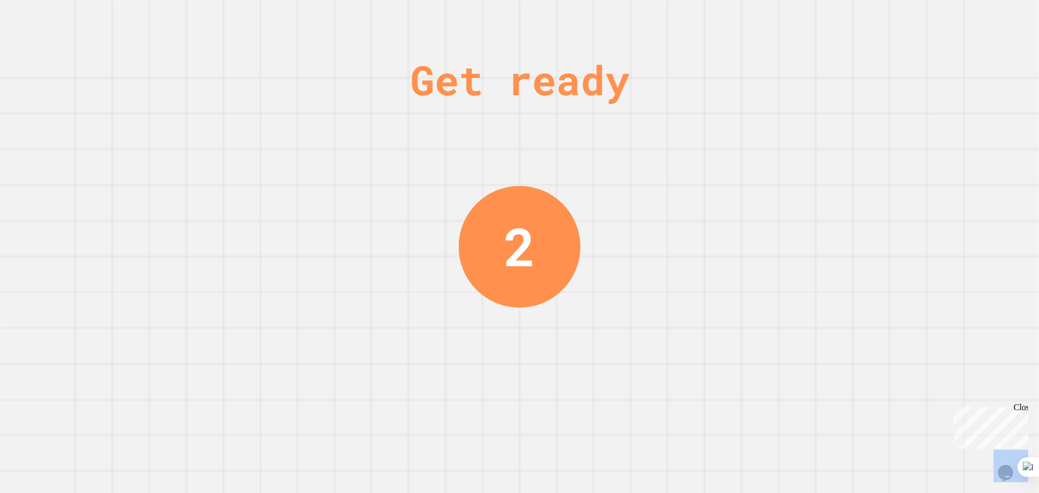
click at [912, 116] on div "Get ready 2" at bounding box center [519, 246] width 1039 height 493
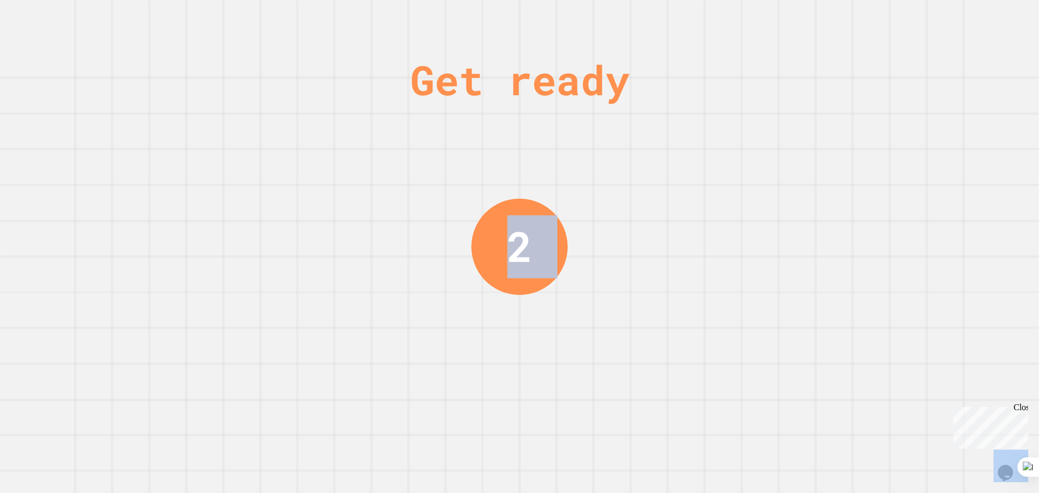
click at [912, 116] on div "Get ready 2" at bounding box center [519, 246] width 1039 height 493
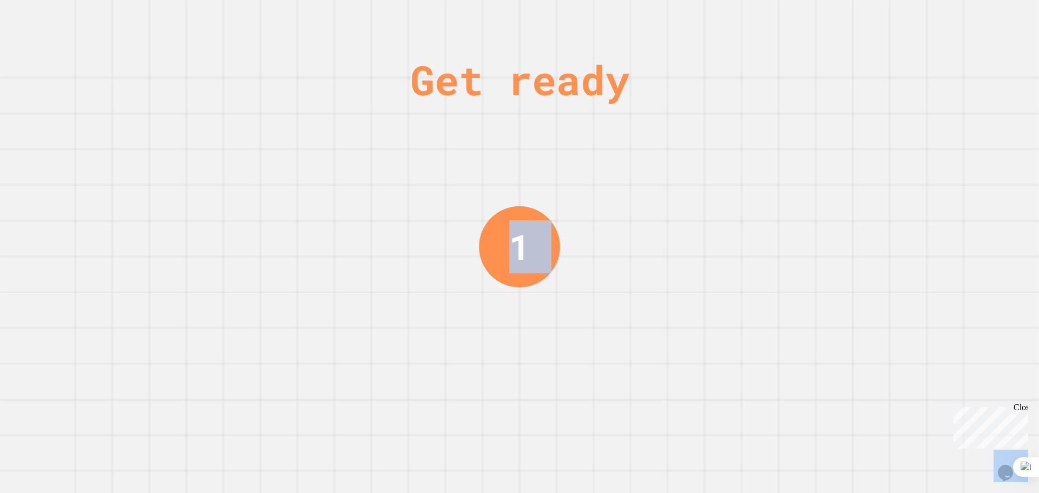
click at [910, 117] on div "Get ready 1" at bounding box center [519, 246] width 1039 height 493
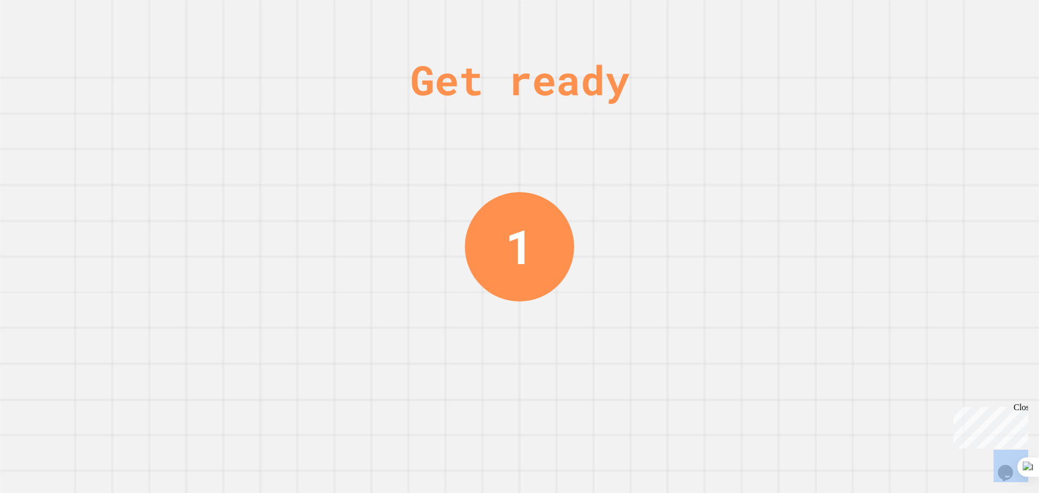
click at [910, 117] on div "Get ready 1" at bounding box center [519, 246] width 1039 height 493
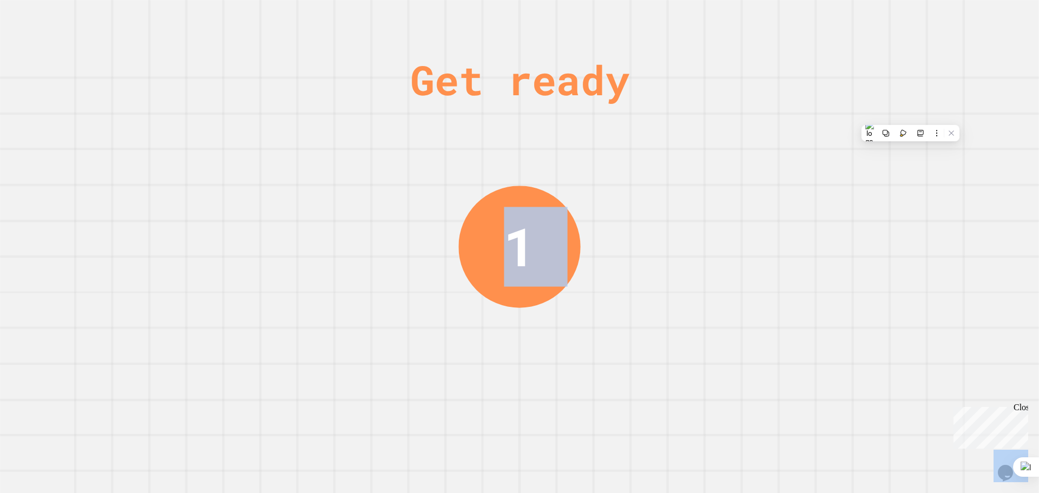
click at [908, 117] on div "Get ready 1" at bounding box center [519, 246] width 1039 height 493
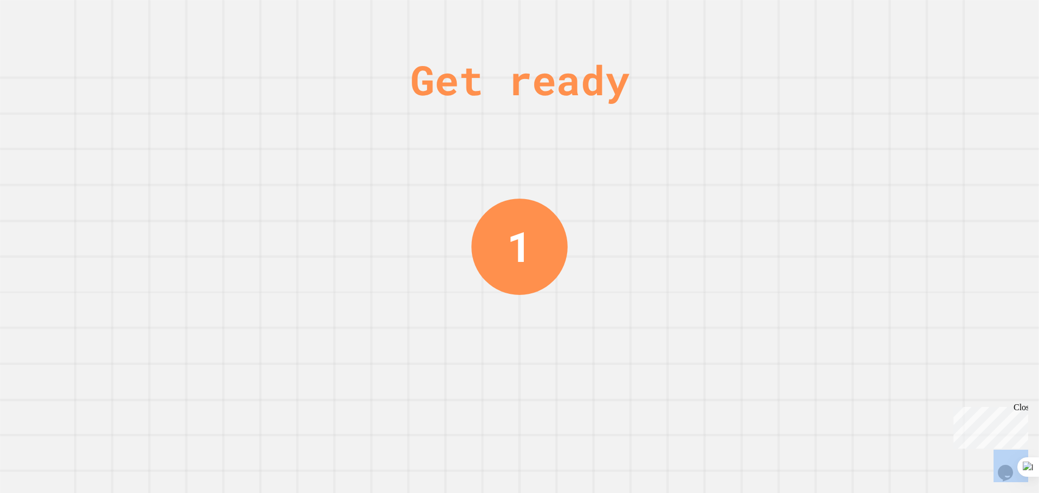
click at [908, 119] on div "Get ready 1" at bounding box center [519, 246] width 1039 height 493
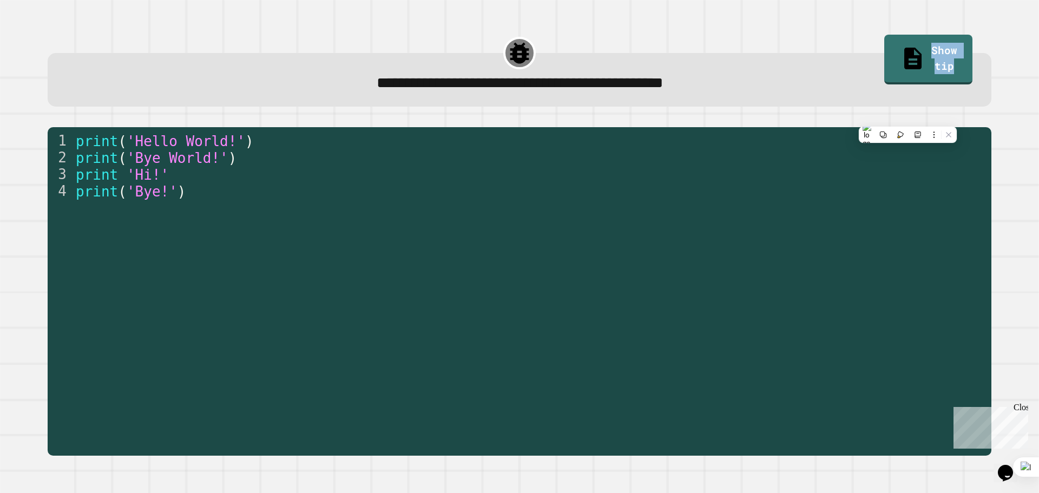
click at [908, 119] on div "1 2 3 4 print ( 'Hello World!' ) print ( 'Bye World!' ) print 'Hi!' print ( 'By…" at bounding box center [519, 291] width 965 height 349
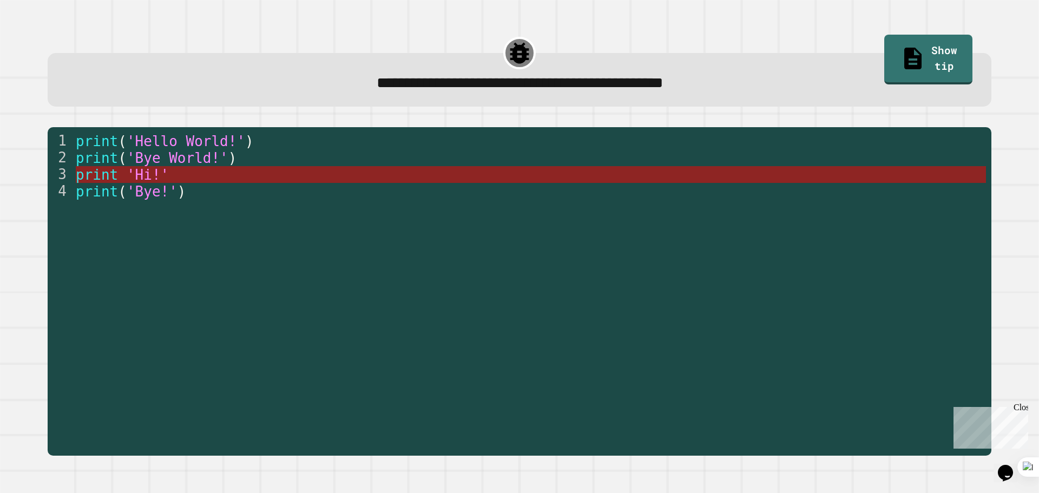
click at [160, 174] on span "'Hi!'" at bounding box center [148, 175] width 42 height 16
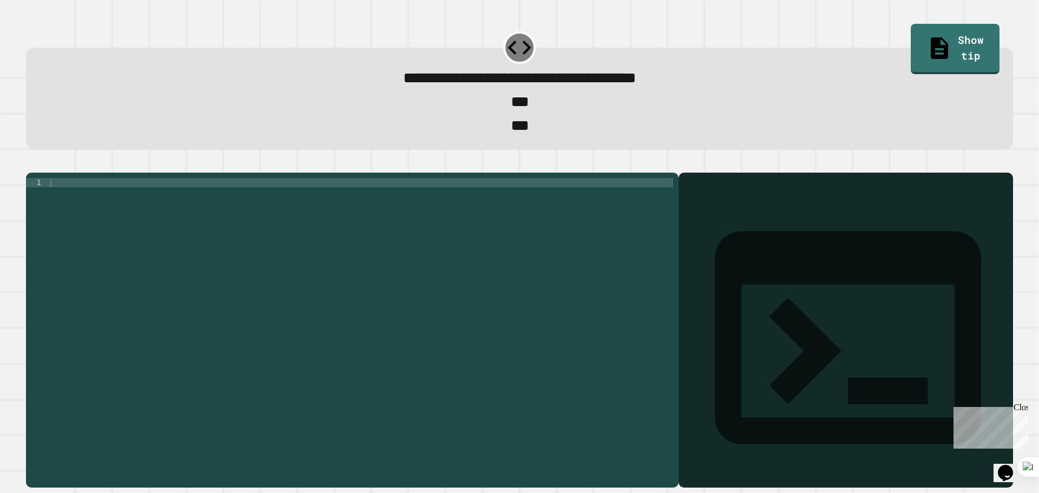
click at [323, 204] on div at bounding box center [360, 316] width 625 height 276
click at [212, 205] on div "print ( '987' )" at bounding box center [360, 316] width 625 height 276
type textarea "**********"
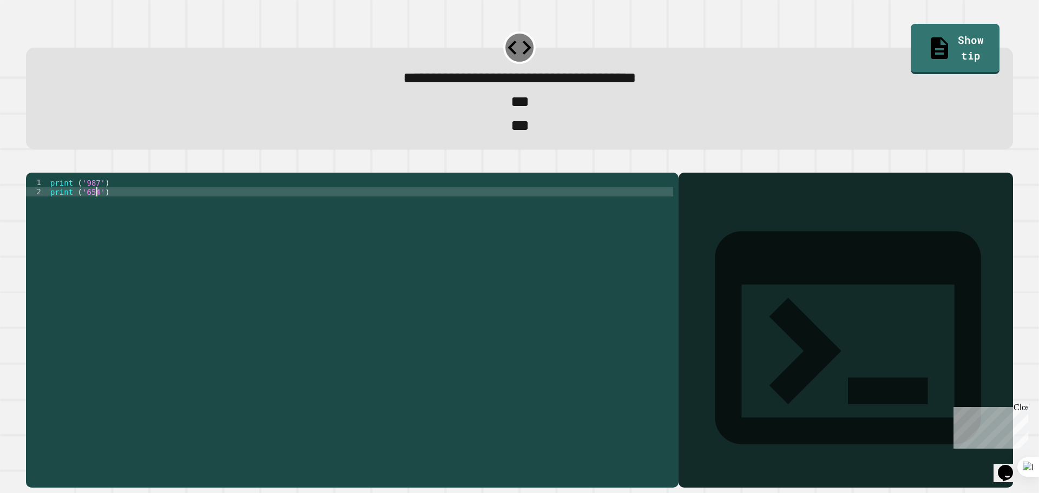
type textarea "**********"
click at [42, 174] on icon "button" at bounding box center [39, 170] width 6 height 8
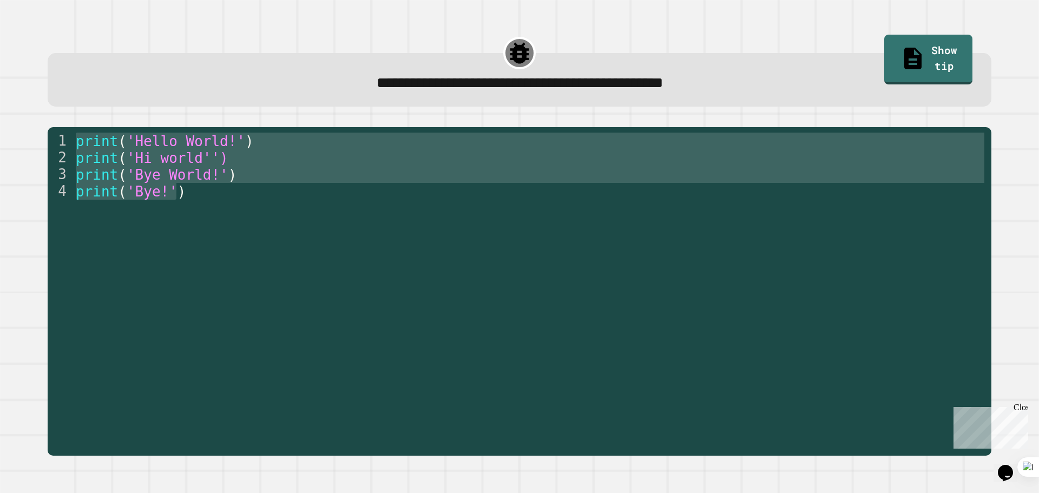
drag, startPoint x: 208, startPoint y: 190, endPoint x: 254, endPoint y: 73, distance: 125.6
click at [254, 73] on div "**********" at bounding box center [519, 243] width 997 height 445
click at [254, 73] on div "**********" at bounding box center [520, 84] width 906 height 24
click at [229, 104] on div "**********" at bounding box center [520, 80] width 944 height 54
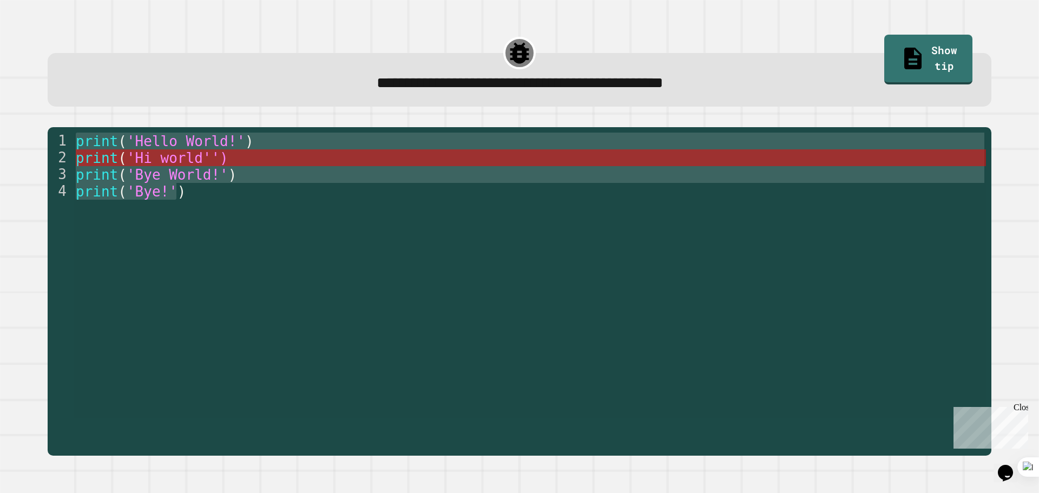
click at [207, 157] on div "print ( 'Hello World!' ) print ( 'Hi world'') print ( 'Bye World!' ) print ( 'B…" at bounding box center [530, 275] width 913 height 285
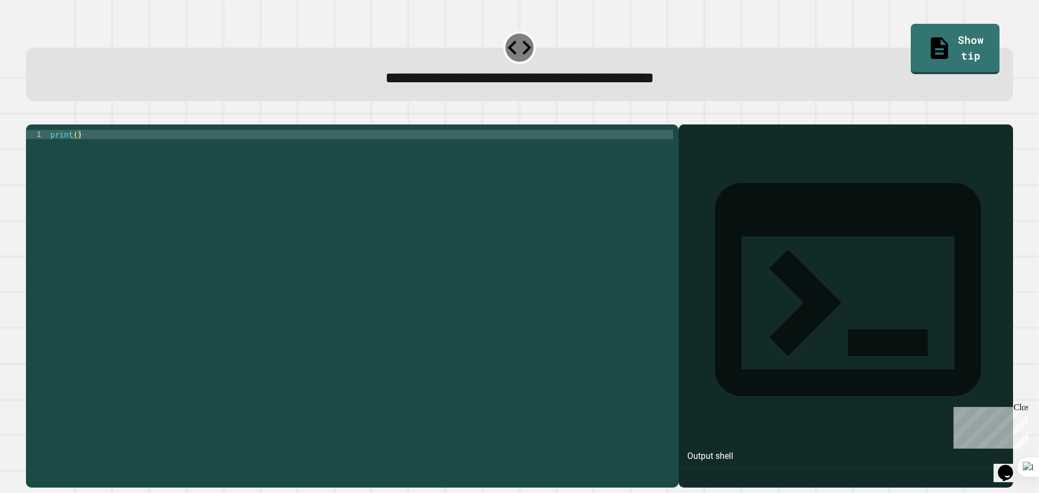
click at [75, 152] on div "print ( )" at bounding box center [360, 295] width 625 height 331
type textarea "**********"
click at [41, 124] on icon "button" at bounding box center [39, 123] width 6 height 8
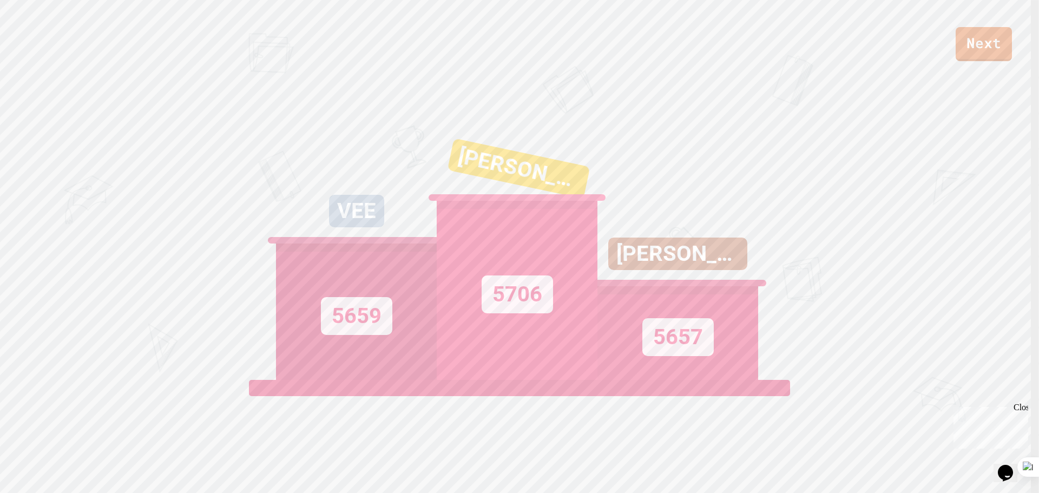
click at [521, 199] on div "[PERSON_NAME]" at bounding box center [519, 168] width 143 height 61
click at [519, 202] on div "[PERSON_NAME]" at bounding box center [516, 176] width 167 height 77
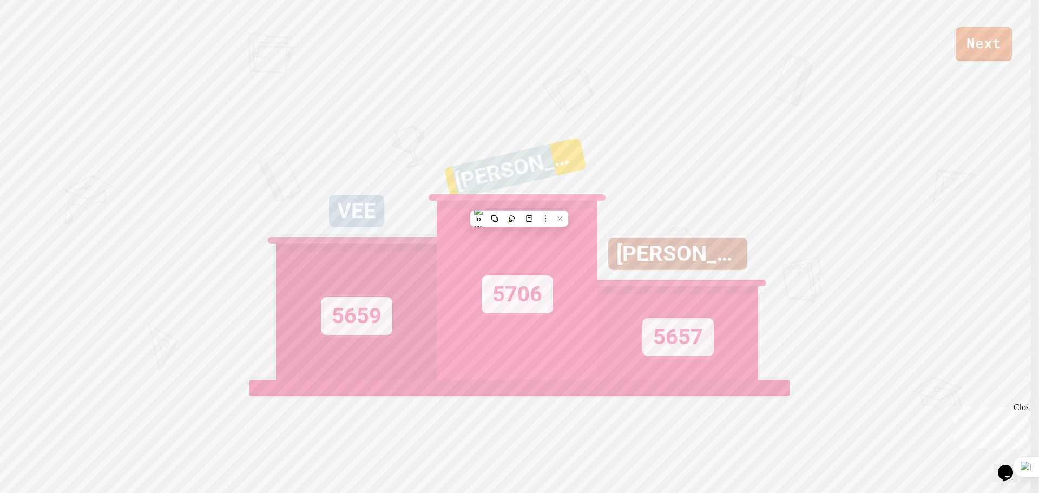
click at [519, 202] on div "[PERSON_NAME]" at bounding box center [517, 176] width 168 height 83
click at [519, 202] on div "[PERSON_NAME]" at bounding box center [517, 176] width 167 height 75
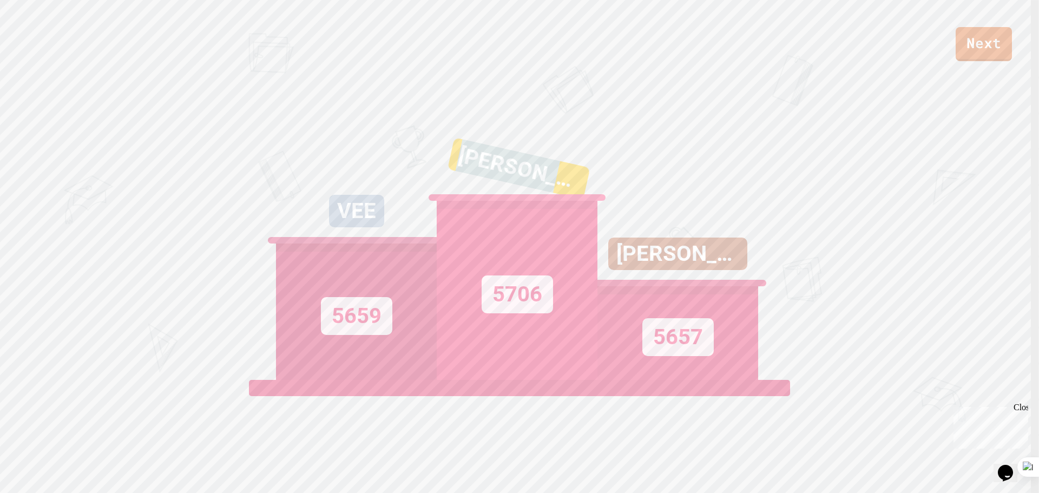
click at [519, 202] on div "[PERSON_NAME]" at bounding box center [516, 176] width 167 height 83
click at [519, 202] on div "[PERSON_NAME]" at bounding box center [516, 176] width 167 height 77
click at [499, 282] on div "5706" at bounding box center [517, 290] width 161 height 179
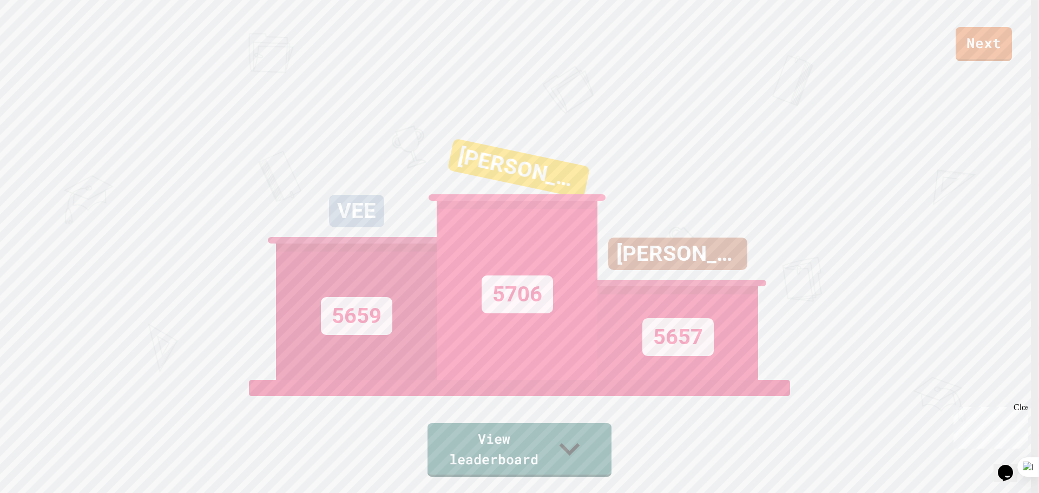
click at [496, 291] on div "5706" at bounding box center [517, 294] width 71 height 38
click at [496, 295] on div "5706" at bounding box center [517, 294] width 71 height 38
drag, startPoint x: 496, startPoint y: 297, endPoint x: 494, endPoint y: 312, distance: 14.7
click at [494, 312] on div "5706" at bounding box center [517, 294] width 71 height 38
drag, startPoint x: 606, startPoint y: 251, endPoint x: 588, endPoint y: 310, distance: 62.0
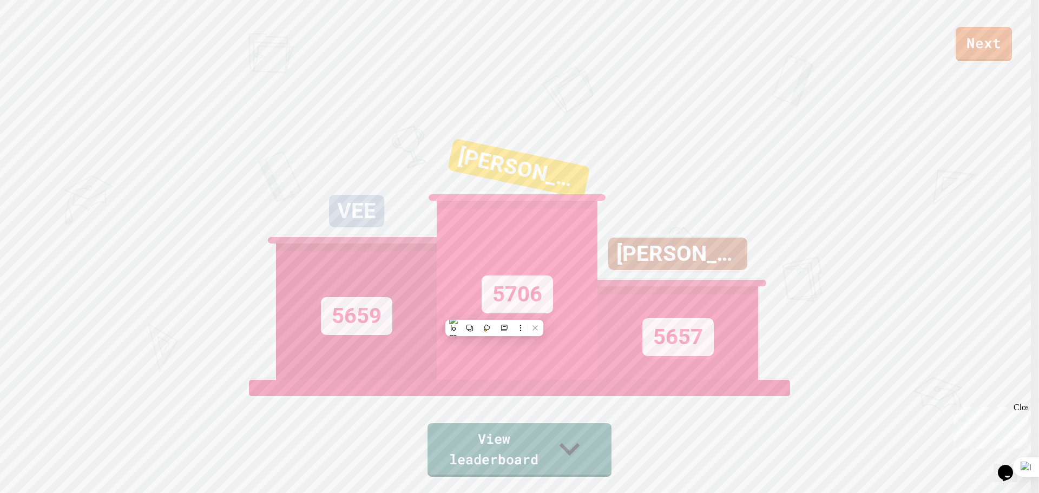
click at [590, 307] on div "VEE 5659 [PERSON_NAME] 5706 [PERSON_NAME] 5657" at bounding box center [519, 244] width 487 height 271
